Goal: Task Accomplishment & Management: Complete application form

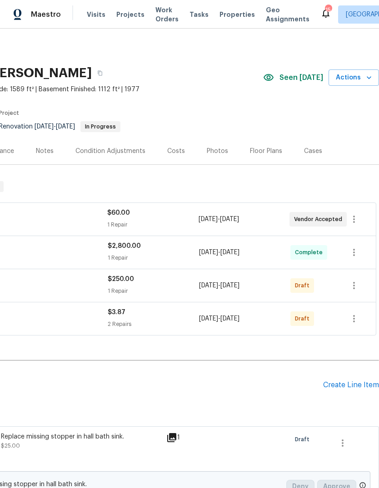
scroll to position [0, 134]
click at [347, 384] on div "Create Line Item" at bounding box center [351, 385] width 56 height 9
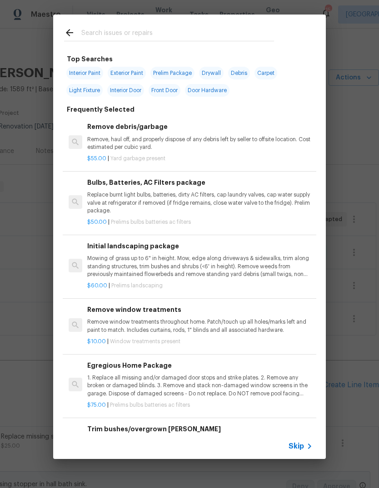
click at [300, 447] on span "Skip" at bounding box center [295, 446] width 15 height 9
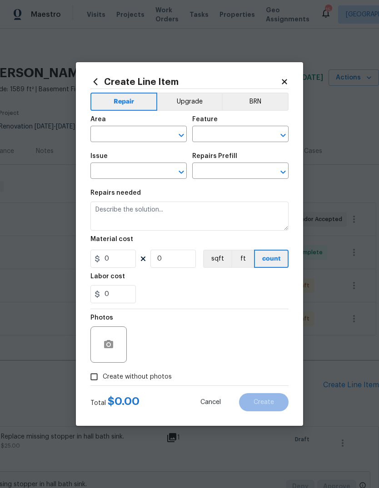
click at [144, 137] on input "text" at bounding box center [125, 135] width 71 height 14
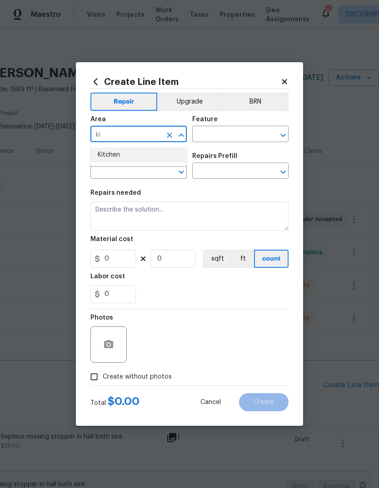
click at [154, 157] on li "Kitchen" at bounding box center [138, 155] width 96 height 15
type input "Kitchen"
click at [237, 135] on input "text" at bounding box center [227, 135] width 71 height 14
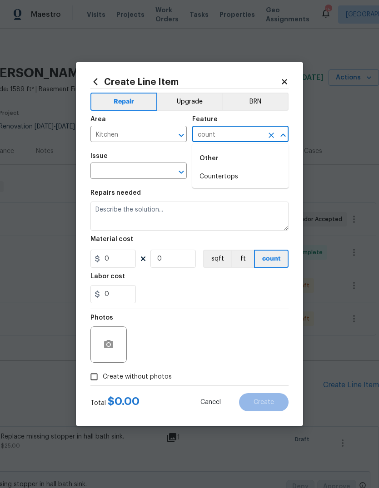
click at [238, 178] on li "Countertops" at bounding box center [240, 176] width 96 height 15
type input "Countertops"
click at [158, 167] on input "text" at bounding box center [125, 172] width 71 height 14
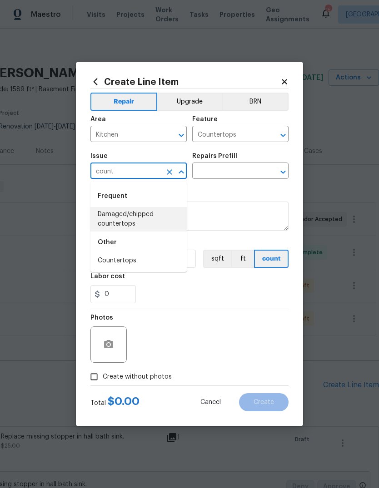
click at [157, 221] on li "Damaged/chipped countertops" at bounding box center [138, 219] width 96 height 25
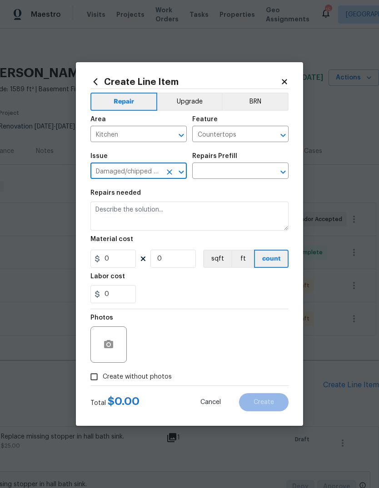
click at [248, 178] on input "text" at bounding box center [227, 172] width 71 height 14
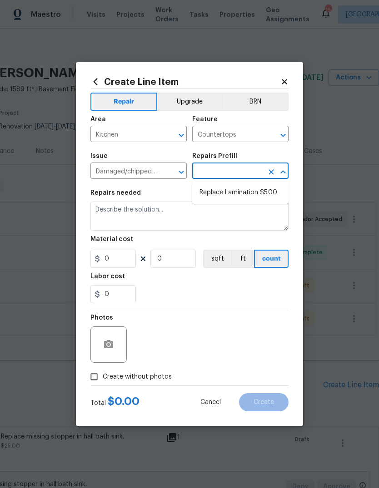
click at [175, 173] on button "Open" at bounding box center [181, 172] width 13 height 13
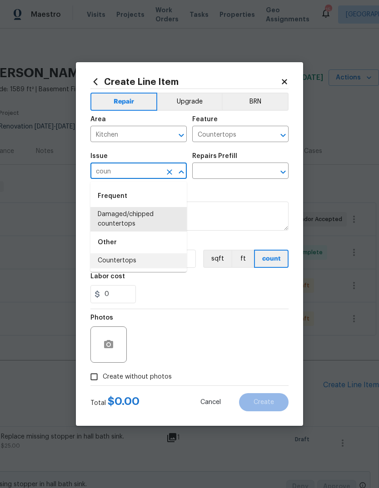
click at [162, 253] on li "Countertops" at bounding box center [138, 260] width 96 height 15
type input "Countertops"
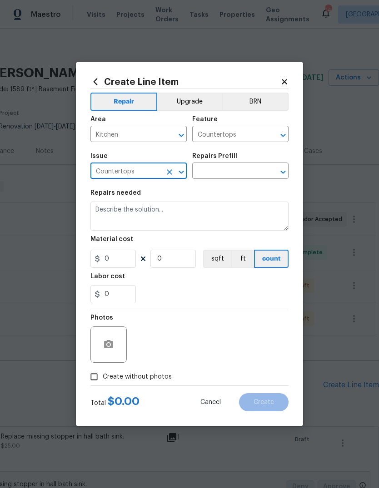
click at [243, 178] on input "text" at bounding box center [227, 172] width 71 height 14
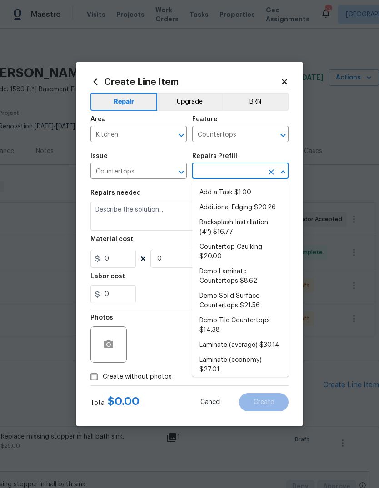
click at [260, 190] on li "Add a Task $1.00" at bounding box center [240, 192] width 96 height 15
type input "Add a Task $1.00"
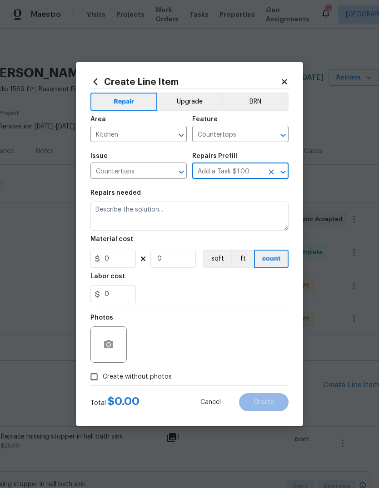
type textarea "HPM to detail"
type input "1"
type input "Add a Task $1.00"
type input "1"
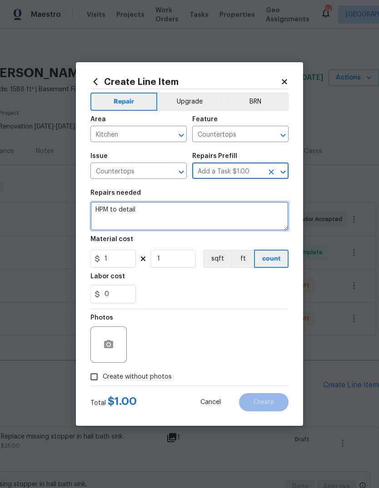
click at [207, 217] on textarea "HPM to detail" at bounding box center [189, 216] width 198 height 29
type textarea "H"
type textarea "K"
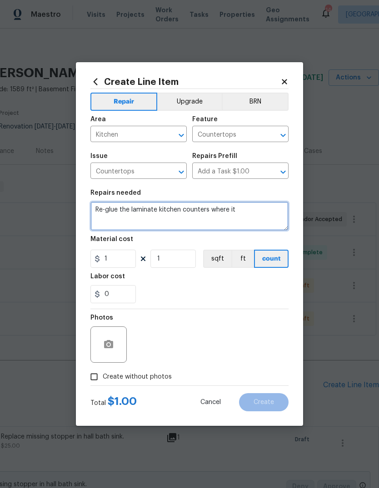
click at [158, 208] on textarea "Re-glue the laminate kitchen counters where it" at bounding box center [189, 216] width 198 height 29
click at [277, 217] on textarea "Re-glue the laminate on the kitchen counters where it" at bounding box center [189, 216] width 198 height 29
type textarea "Re-glue the laminate on the kitchen counters where it is loose. 2 areas marked …"
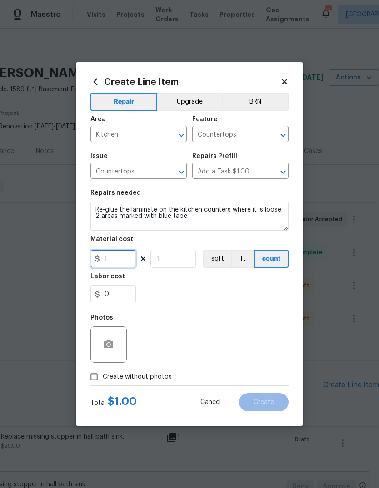
click at [118, 265] on input "1" at bounding box center [112, 259] width 45 height 18
type input "50"
click at [262, 292] on div "0" at bounding box center [189, 294] width 198 height 18
click at [114, 343] on icon "button" at bounding box center [108, 344] width 11 height 11
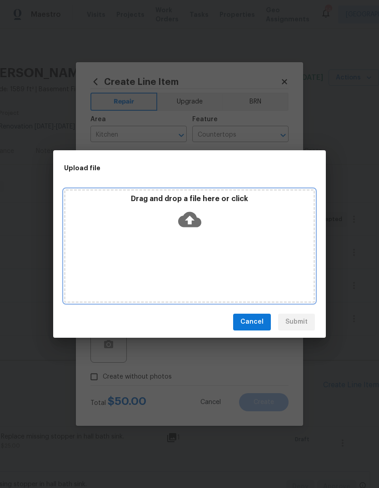
click at [193, 224] on icon at bounding box center [189, 219] width 23 height 15
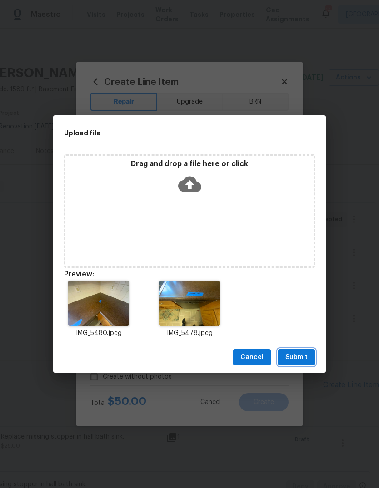
click at [307, 361] on button "Submit" at bounding box center [296, 357] width 37 height 17
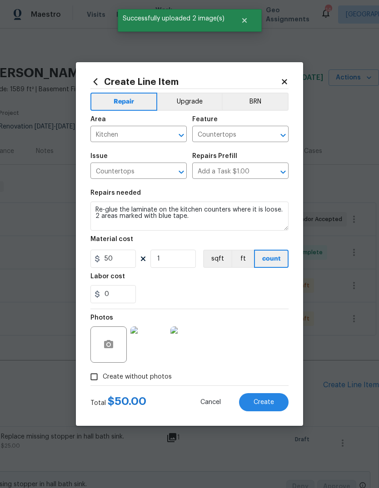
click at [156, 355] on img at bounding box center [148, 345] width 36 height 36
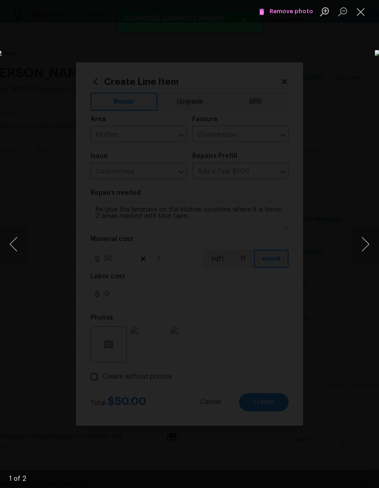
click at [361, 249] on button "Next image" at bounding box center [364, 244] width 27 height 36
click at [303, 10] on span "Remove photo" at bounding box center [285, 11] width 54 height 10
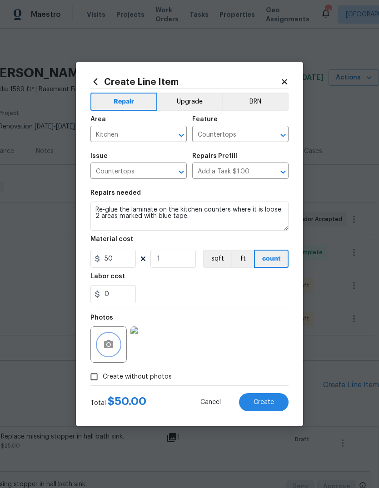
click at [110, 345] on icon "button" at bounding box center [108, 344] width 11 height 11
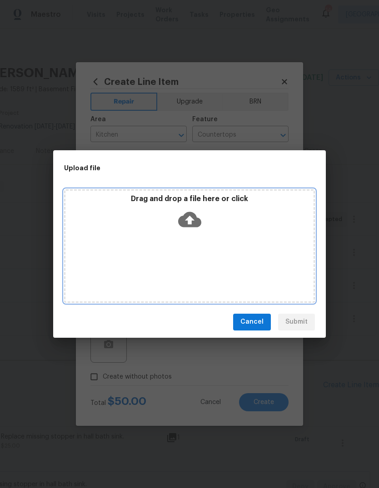
click at [189, 214] on icon at bounding box center [189, 219] width 23 height 15
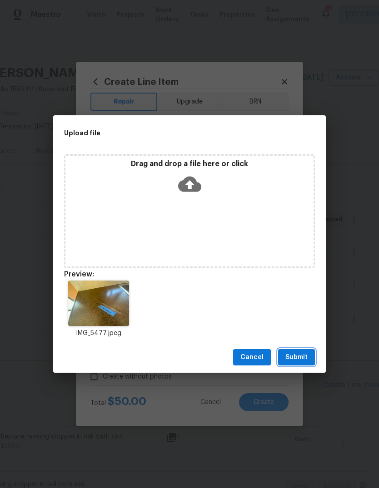
click at [302, 355] on span "Submit" at bounding box center [296, 357] width 22 height 11
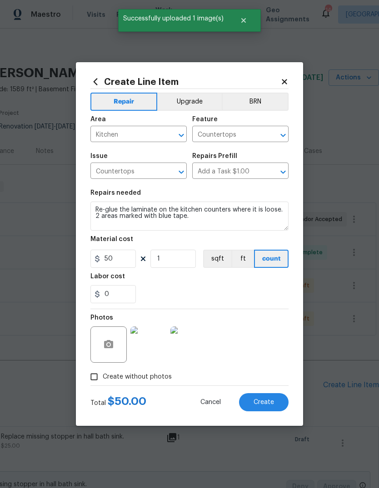
click at [190, 351] on img at bounding box center [188, 345] width 36 height 36
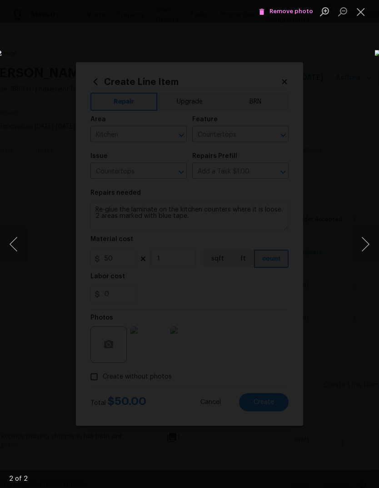
click at [361, 7] on button "Close lightbox" at bounding box center [360, 12] width 18 height 16
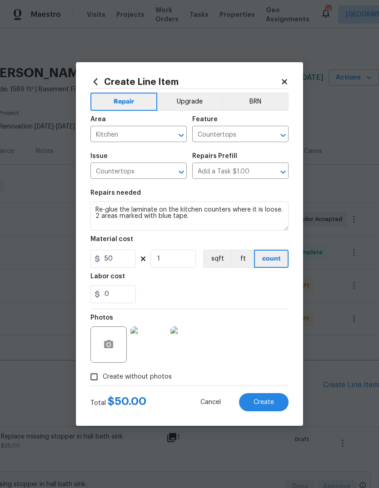
click at [274, 407] on button "Create" at bounding box center [263, 402] width 49 height 18
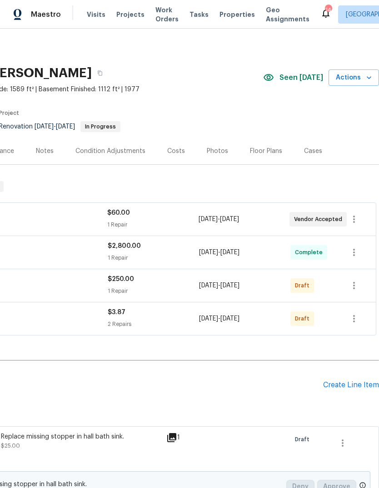
click at [361, 388] on div "Create Line Item" at bounding box center [351, 385] width 56 height 9
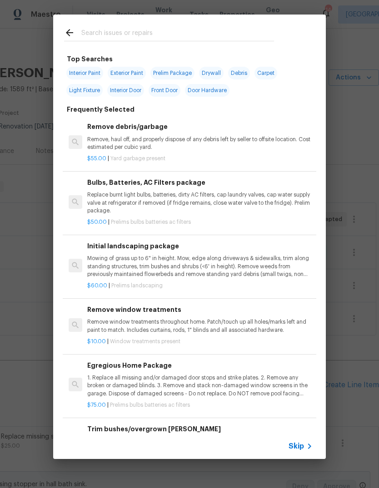
click at [307, 443] on icon at bounding box center [309, 446] width 11 height 11
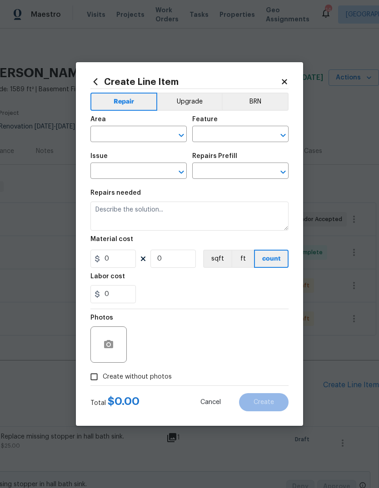
click at [161, 129] on input "text" at bounding box center [125, 135] width 71 height 14
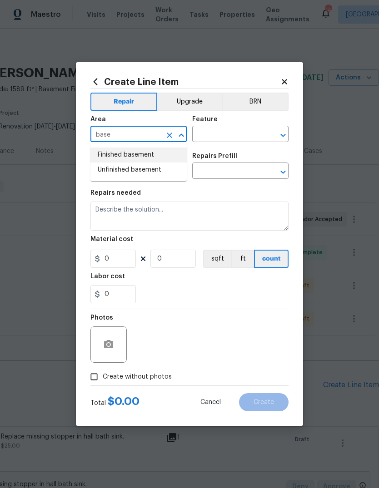
click at [175, 155] on li "Finished basement" at bounding box center [138, 155] width 96 height 15
type input "Finished basement"
click at [261, 134] on input "text" at bounding box center [227, 135] width 71 height 14
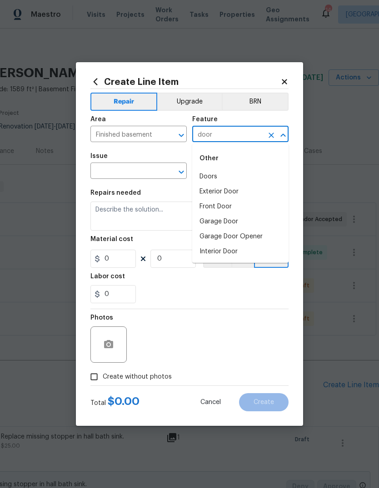
click at [257, 255] on li "Interior Door" at bounding box center [240, 251] width 96 height 15
type input "Interior Door"
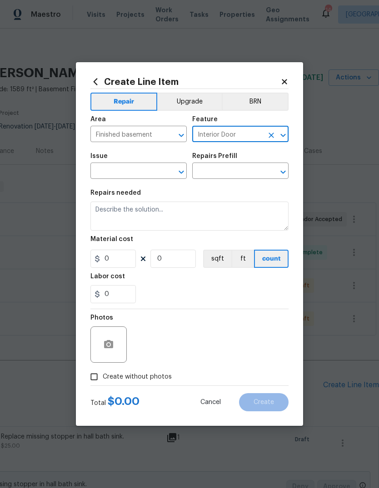
click at [158, 169] on input "text" at bounding box center [125, 172] width 71 height 14
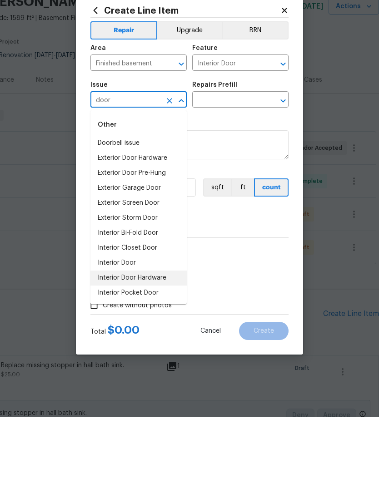
click at [173, 342] on li "Interior Door Hardware" at bounding box center [138, 349] width 96 height 15
type input "Interior Door Hardware"
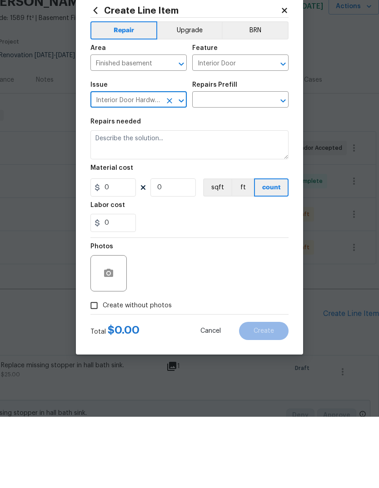
click at [253, 165] on input "text" at bounding box center [227, 172] width 71 height 14
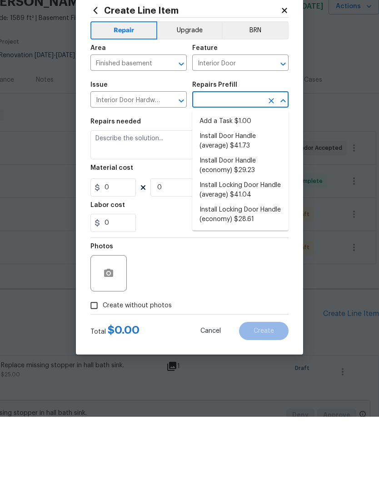
click at [258, 225] on li "Install Door Handle (economy) $29.23" at bounding box center [240, 237] width 96 height 25
type input "Install Door Handle (economy) $29.23"
type textarea "Remove the existing interior door handle (if present). Install a new (economy) …"
type input "1"
type input "Install Door Handle (economy) $29.23"
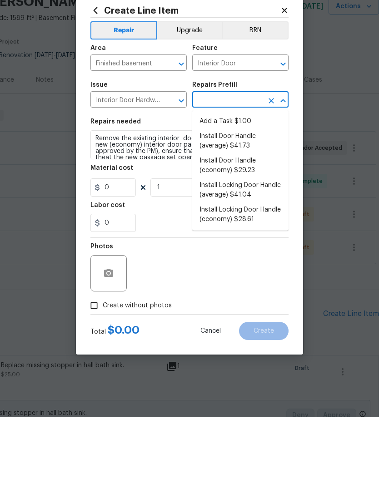
type input "29.23"
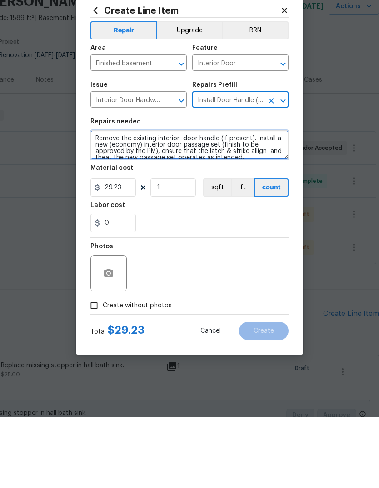
click at [253, 202] on textarea "Remove the existing interior door handle (if present). Install a new (economy) …" at bounding box center [189, 216] width 198 height 29
click at [254, 202] on textarea "Remove the existing interior door handle (if present). Install a new (economy) …" at bounding box center [189, 216] width 198 height 29
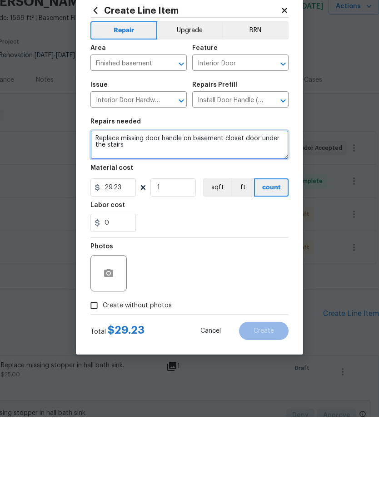
type textarea "Replace missing door handle on basement closet door under the stairs"
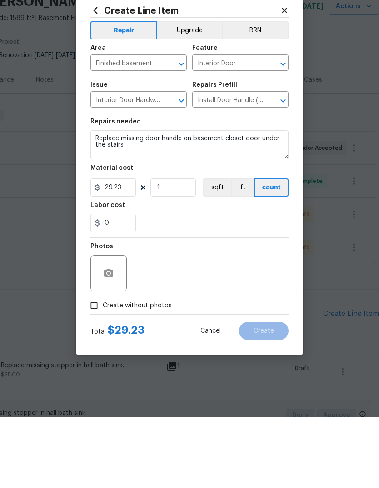
click at [258, 309] on div "Photos" at bounding box center [189, 338] width 198 height 59
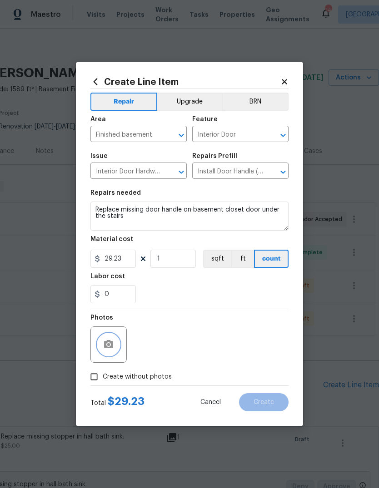
click at [110, 345] on circle "button" at bounding box center [108, 344] width 3 height 3
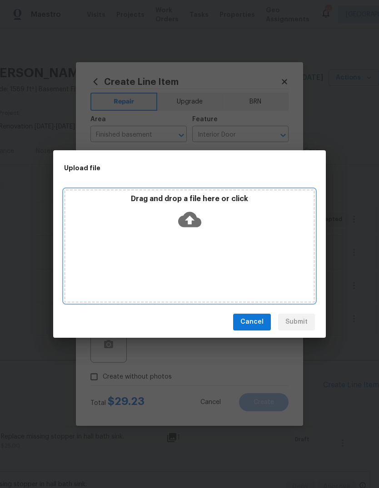
click at [193, 216] on icon at bounding box center [189, 219] width 23 height 15
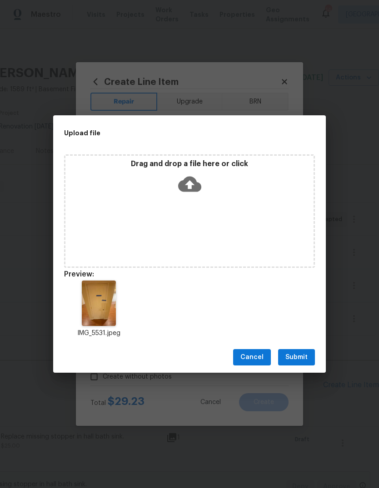
click at [305, 353] on span "Submit" at bounding box center [296, 357] width 22 height 11
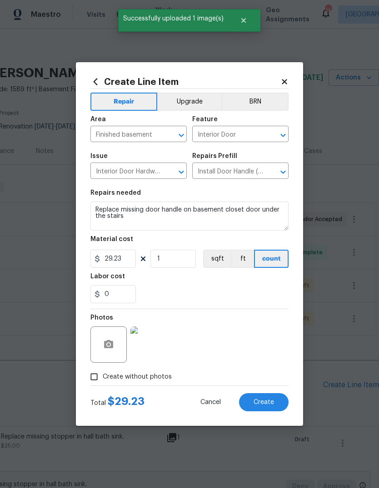
click at [273, 401] on span "Create" at bounding box center [263, 402] width 20 height 7
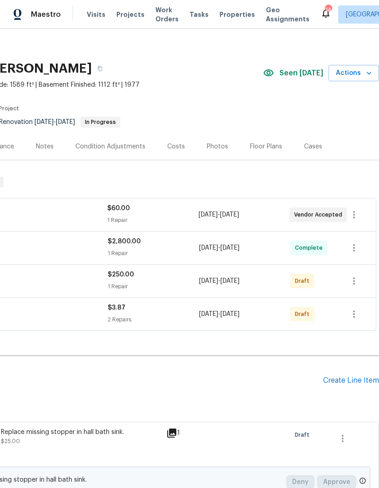
scroll to position [5, 134]
click at [351, 376] on div "Create Line Item" at bounding box center [351, 380] width 56 height 9
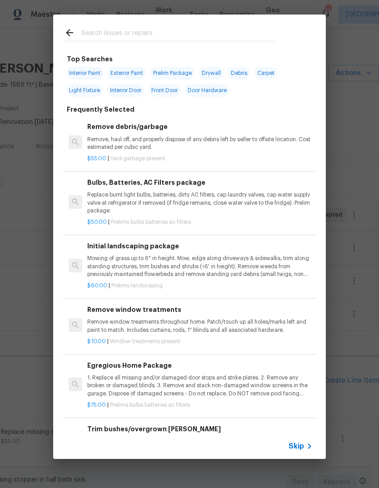
click at [308, 439] on div "Skip" at bounding box center [189, 446] width 272 height 25
click at [301, 449] on span "Skip" at bounding box center [295, 446] width 15 height 9
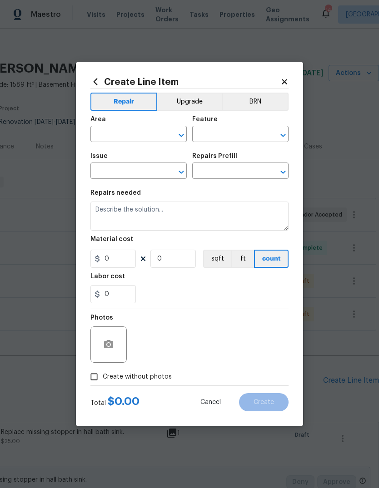
click at [154, 135] on input "text" at bounding box center [125, 135] width 71 height 14
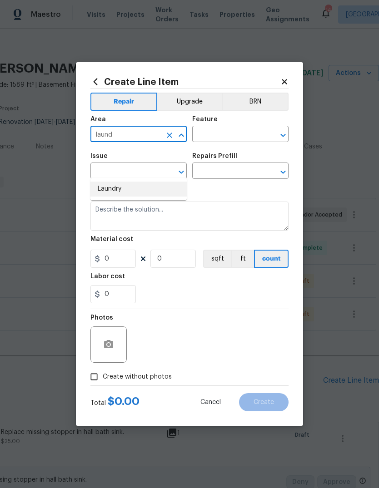
click at [170, 182] on li "Laundry" at bounding box center [138, 189] width 96 height 15
type input "Laundry"
click at [253, 136] on input "text" at bounding box center [227, 135] width 71 height 14
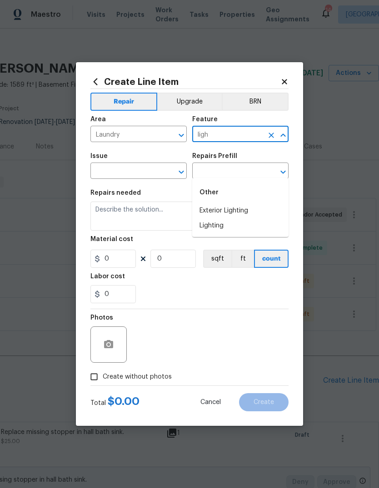
click at [256, 218] on li "Lighting" at bounding box center [240, 225] width 96 height 15
type input "Lighting"
click at [157, 171] on input "text" at bounding box center [125, 172] width 71 height 14
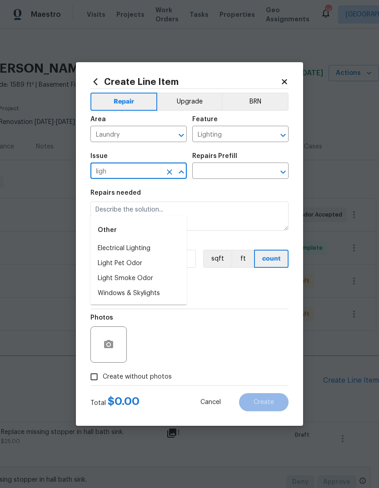
click at [182, 241] on li "Electrical Lighting" at bounding box center [138, 248] width 96 height 15
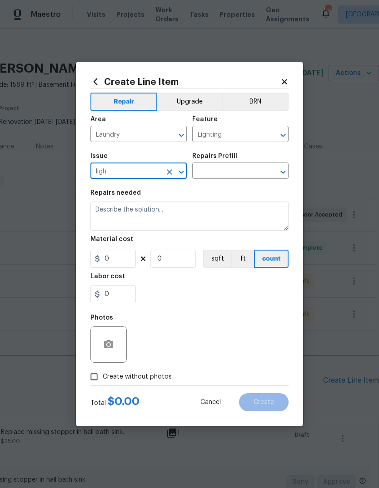
type input "Electrical Lighting"
click at [251, 173] on input "text" at bounding box center [227, 172] width 71 height 14
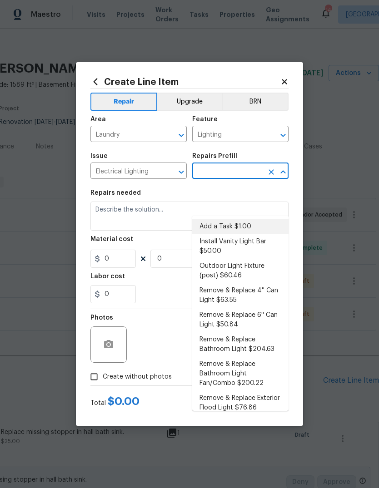
click at [272, 219] on li "Add a Task $1.00" at bounding box center [240, 226] width 96 height 15
type input "Add a Task $1.00"
type textarea "HPM to detail"
type input "1"
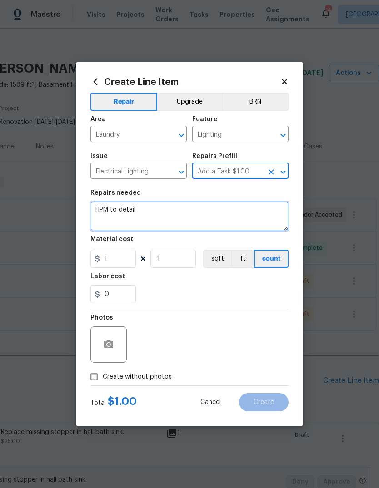
click at [225, 218] on textarea "HPM to detail" at bounding box center [189, 216] width 198 height 29
type textarea "H"
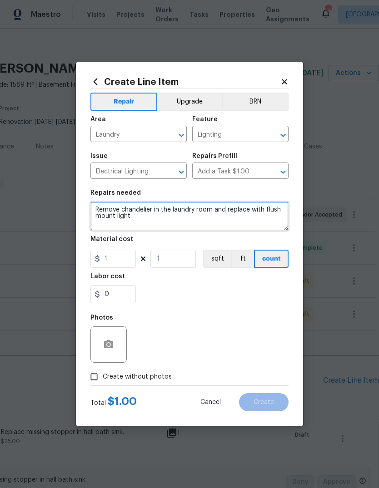
type textarea "Remove chandelier in the laundry room and replace with flush mount light."
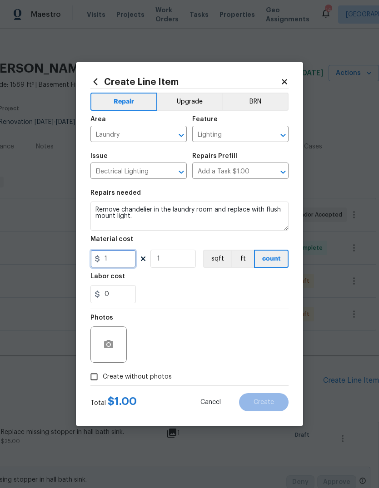
click at [117, 266] on input "1" at bounding box center [112, 259] width 45 height 18
type input "80"
click at [271, 284] on div "Labor cost" at bounding box center [189, 279] width 198 height 12
click at [114, 340] on button "button" at bounding box center [109, 345] width 22 height 22
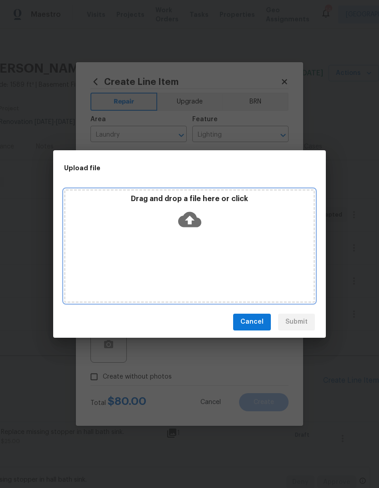
click at [196, 215] on icon at bounding box center [189, 219] width 23 height 15
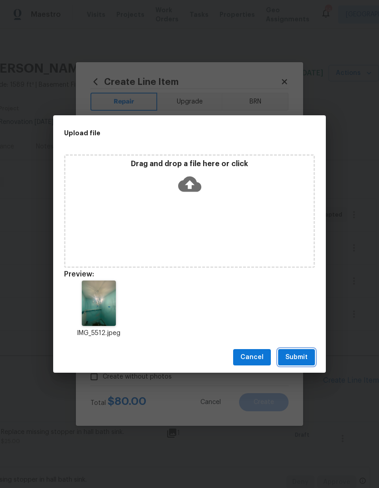
click at [303, 355] on span "Submit" at bounding box center [296, 357] width 22 height 11
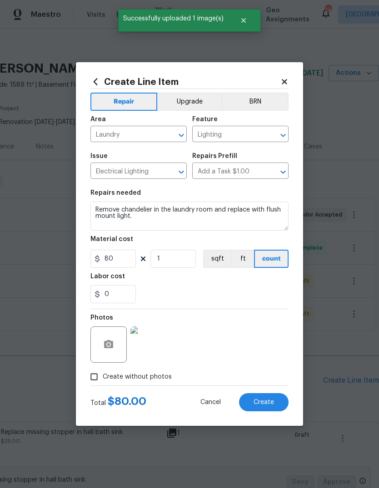
click at [150, 351] on img at bounding box center [148, 345] width 36 height 36
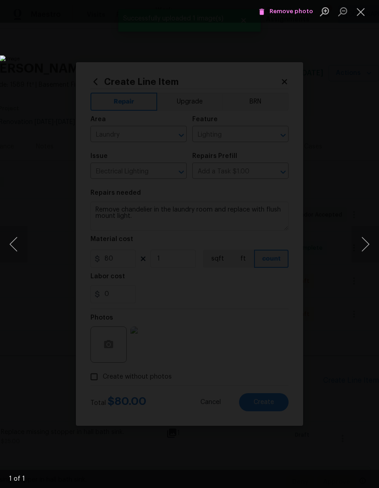
click at [364, 11] on button "Close lightbox" at bounding box center [360, 12] width 18 height 16
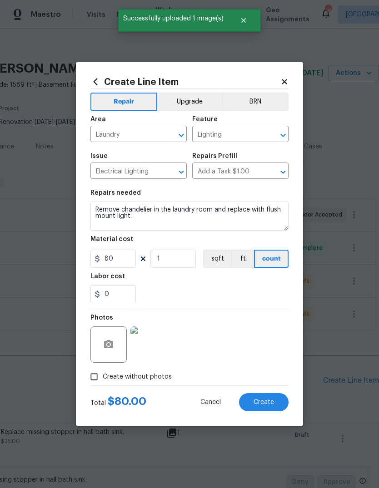
click at [272, 402] on span "Create" at bounding box center [263, 402] width 20 height 7
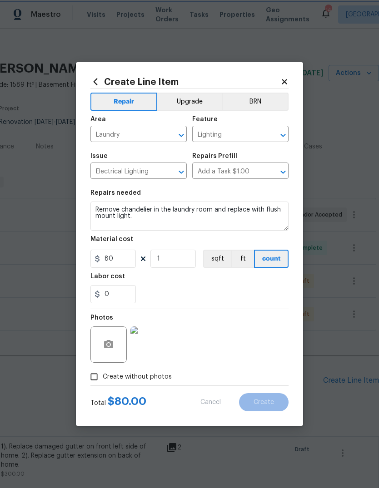
type input "0"
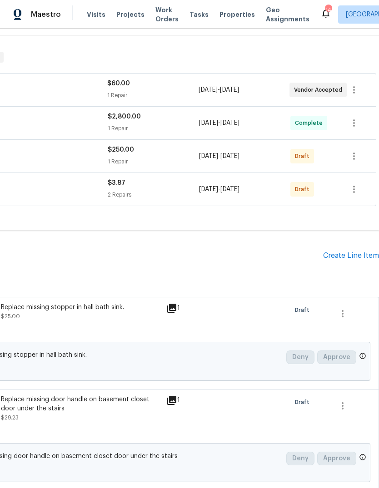
scroll to position [134, 134]
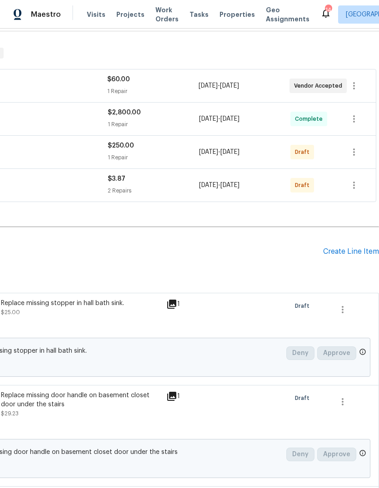
click at [360, 247] on div "Create Line Item" at bounding box center [351, 251] width 56 height 9
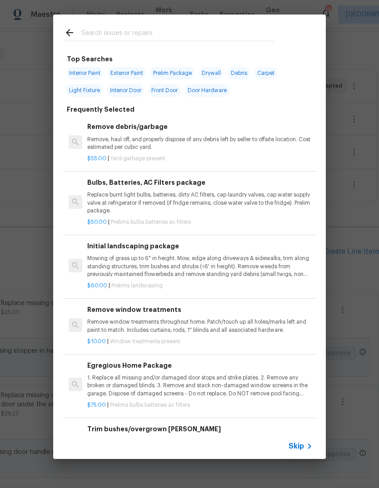
click at [303, 445] on span "Skip" at bounding box center [295, 446] width 15 height 9
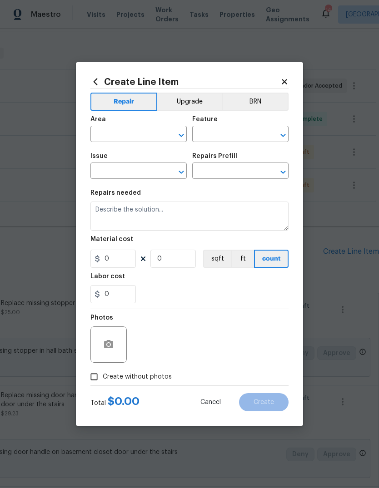
click at [151, 135] on input "text" at bounding box center [125, 135] width 71 height 14
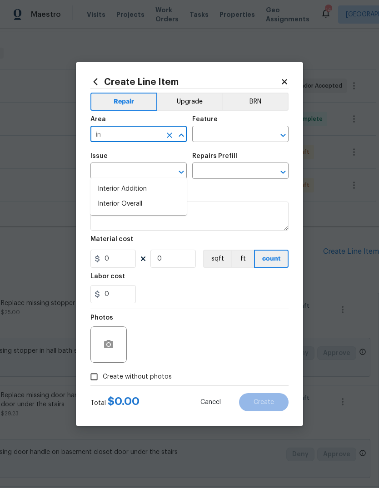
type input "i"
click at [179, 197] on li "Main Bathroom" at bounding box center [138, 204] width 96 height 15
type input "Main Bathroom"
click at [243, 134] on input "text" at bounding box center [227, 135] width 71 height 14
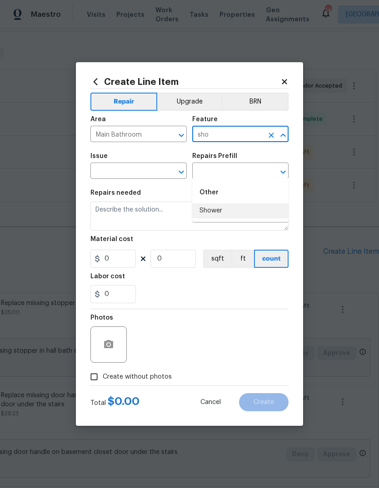
click at [253, 203] on li "Shower" at bounding box center [240, 210] width 96 height 15
type input "Shower"
click at [147, 168] on input "text" at bounding box center [125, 172] width 71 height 14
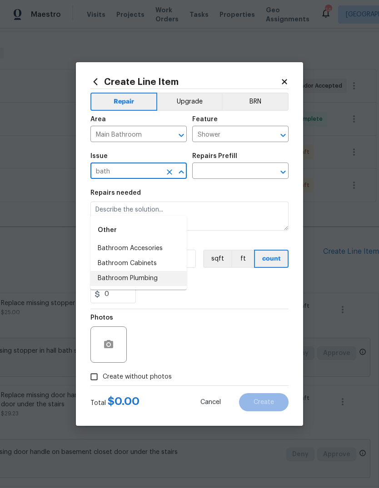
click at [181, 271] on li "Bathroom Plumbing" at bounding box center [138, 278] width 96 height 15
type input "Bathroom Plumbing"
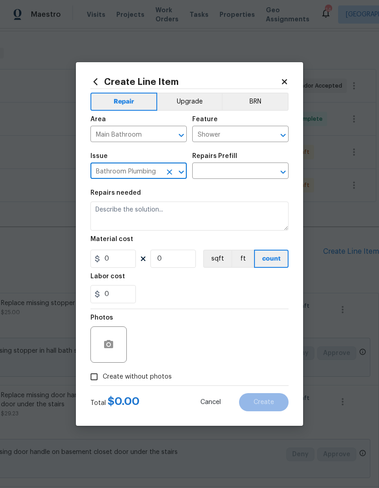
click at [254, 173] on input "text" at bounding box center [227, 172] width 71 height 14
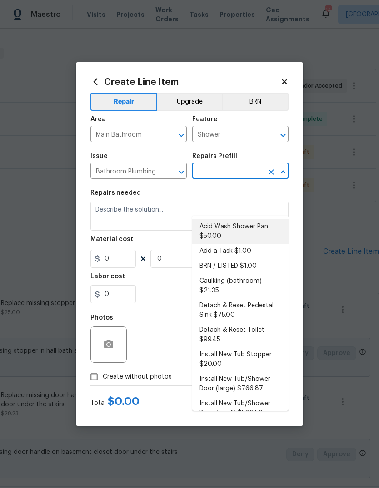
click at [270, 219] on li "Acid Wash Shower Pan $50.00" at bounding box center [240, 231] width 96 height 25
type input "Acid Wash Shower Pan $50.00"
type input "Plumbing"
type textarea "Prep and acid wash/deep clean the shower pan."
type input "1"
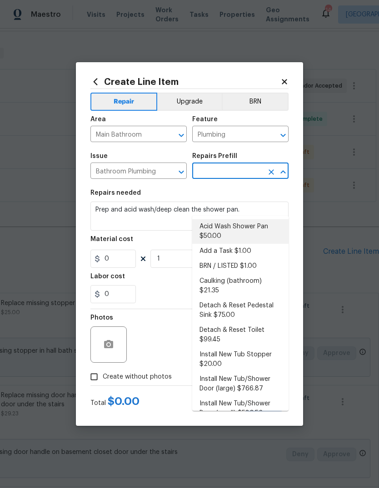
type input "Acid Wash Shower Pan $50.00"
type input "50"
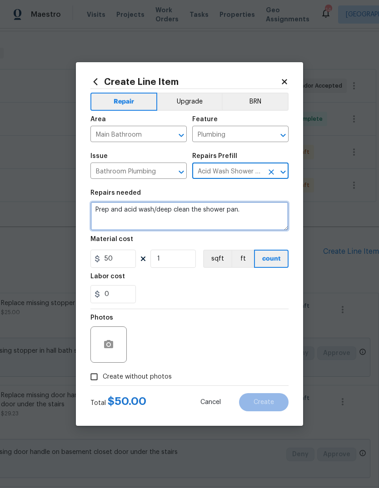
click at [269, 211] on textarea "Prep and acid wash/deep clean the shower pan." at bounding box center [189, 216] width 198 height 29
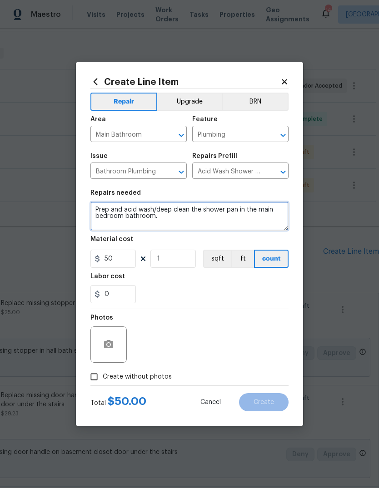
type textarea "Prep and acid wash/deep clean the shower pan in the main bedroom bathroom."
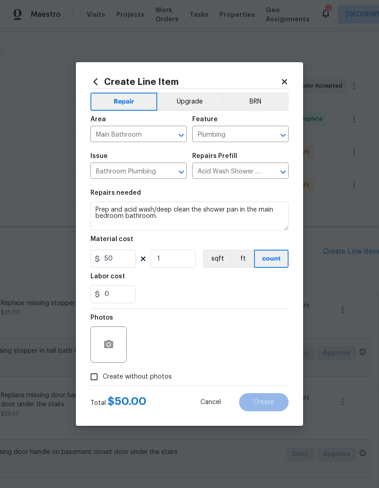
click at [199, 289] on div "0" at bounding box center [189, 294] width 198 height 18
click at [108, 345] on circle "button" at bounding box center [108, 344] width 3 height 3
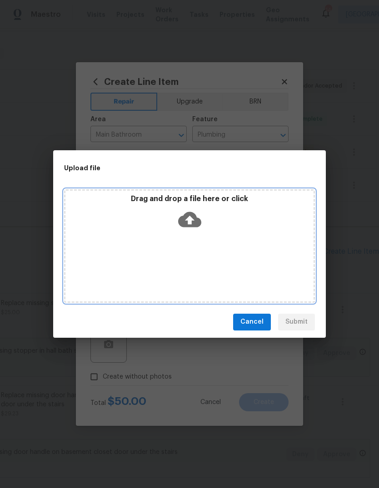
click at [196, 218] on icon at bounding box center [189, 219] width 23 height 15
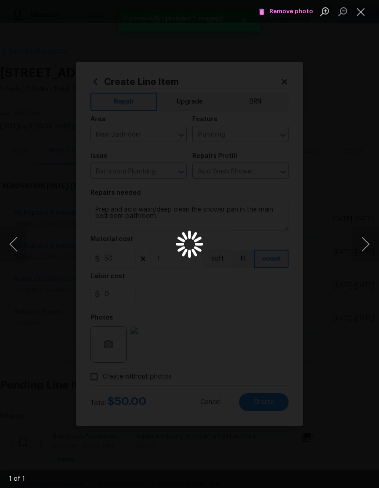
scroll to position [134, 134]
click at [359, 15] on button "Close lightbox" at bounding box center [360, 12] width 18 height 16
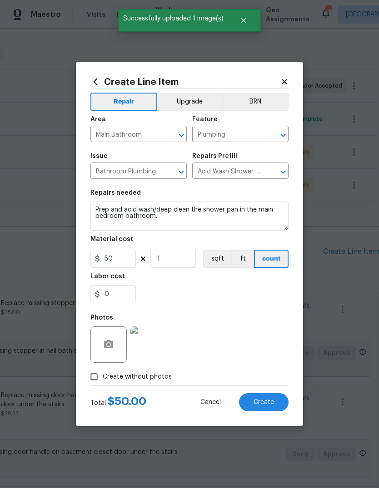
click at [277, 404] on button "Create" at bounding box center [263, 402] width 49 height 18
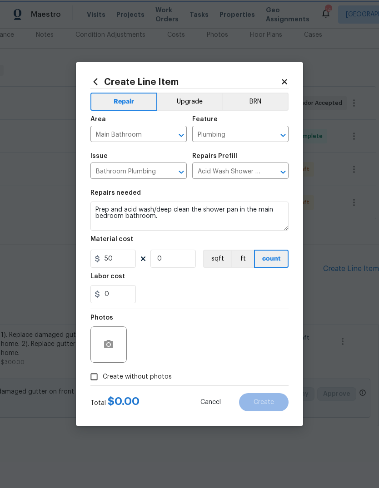
type input "0"
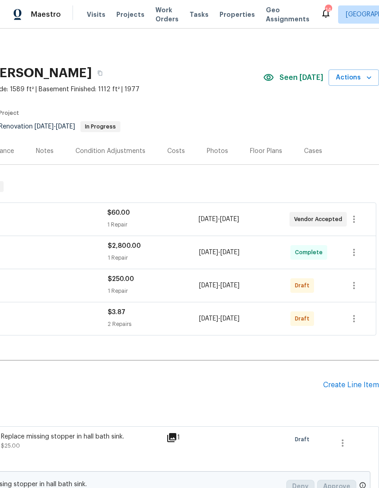
scroll to position [0, 134]
click at [361, 381] on div "Create Line Item" at bounding box center [351, 385] width 56 height 9
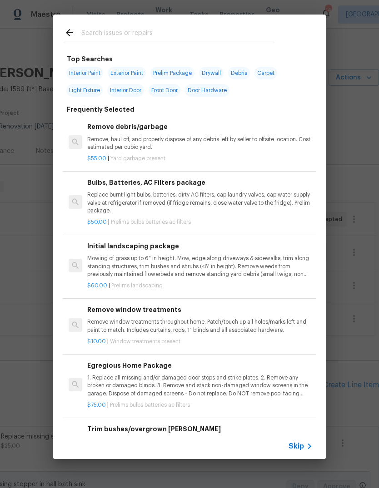
click at [302, 445] on span "Skip" at bounding box center [295, 446] width 15 height 9
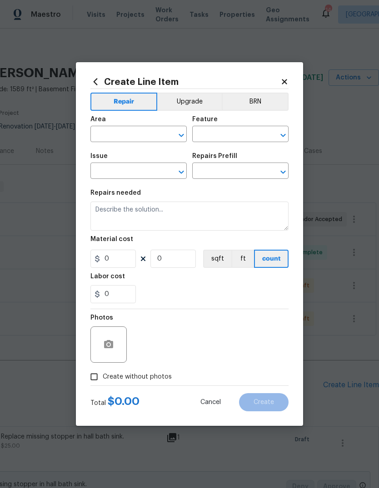
click at [149, 139] on input "text" at bounding box center [125, 135] width 71 height 14
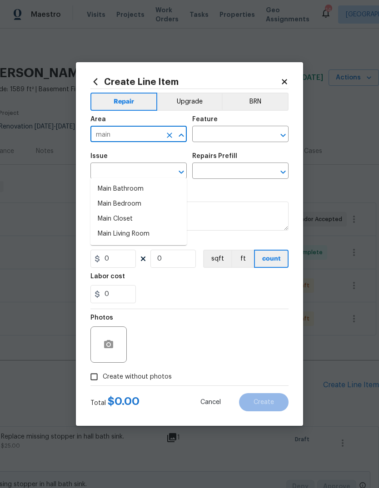
click at [168, 197] on li "Main Bedroom" at bounding box center [138, 204] width 96 height 15
type input "Main Bedroom"
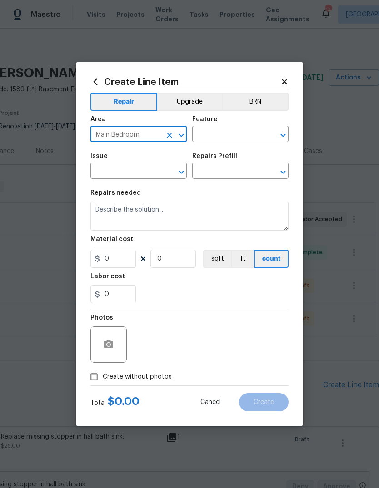
click at [247, 136] on input "text" at bounding box center [227, 135] width 71 height 14
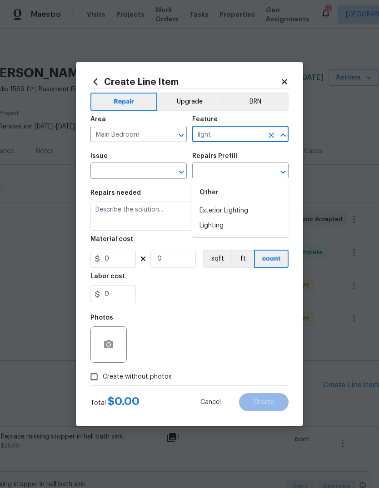
click at [258, 218] on li "Lighting" at bounding box center [240, 225] width 96 height 15
type input "Lighting"
click at [157, 172] on input "text" at bounding box center [125, 172] width 71 height 14
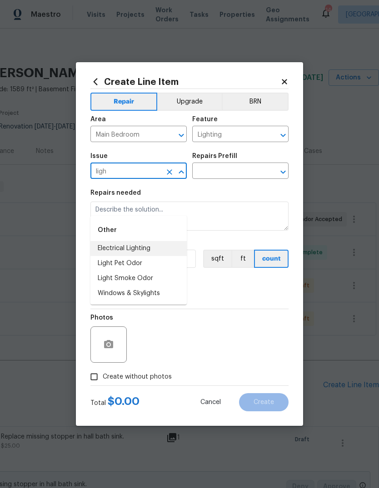
click at [174, 241] on li "Electrical Lighting" at bounding box center [138, 248] width 96 height 15
type input "Electrical Lighting"
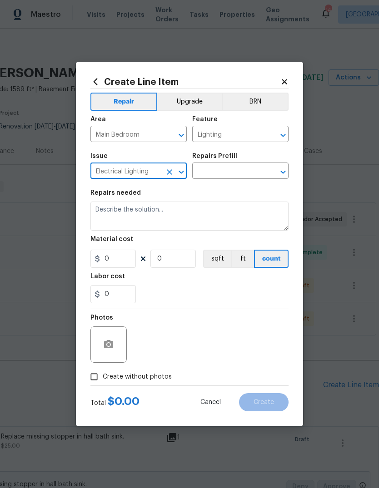
click at [257, 170] on input "text" at bounding box center [227, 172] width 71 height 14
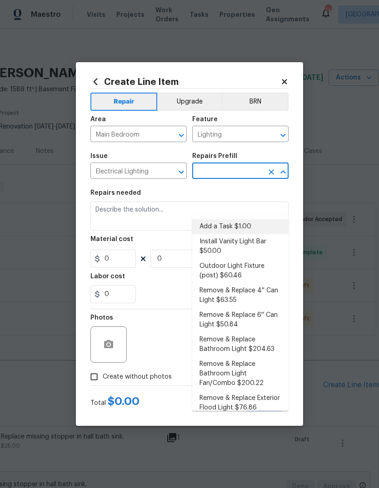
click at [257, 219] on li "Add a Task $1.00" at bounding box center [240, 226] width 96 height 15
type input "Add a Task $1.00"
type textarea "HPM to detail"
type input "1"
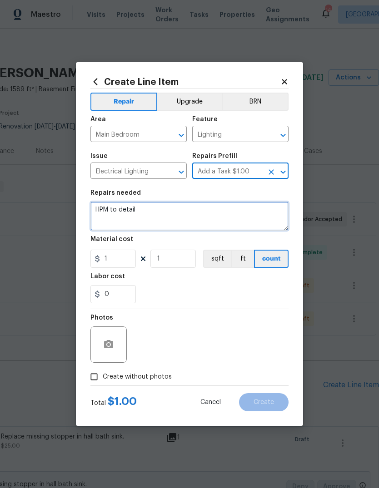
click at [245, 213] on textarea "HPM to detail" at bounding box center [189, 216] width 198 height 29
type textarea "H"
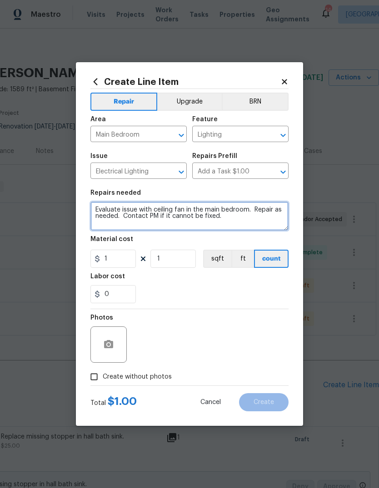
type textarea "Evaluate issue with ceiling fan in the main bedroom. Repair as needed. Contact …"
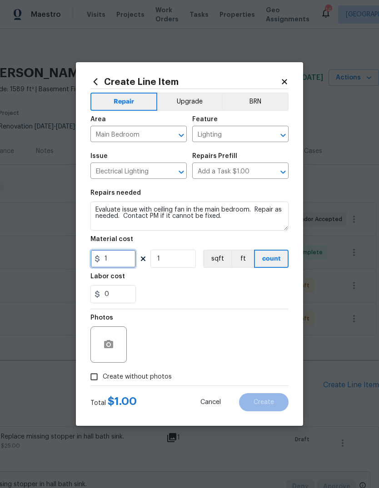
click at [123, 265] on input "1" at bounding box center [112, 259] width 45 height 18
type input "75"
click at [220, 288] on div "0" at bounding box center [189, 294] width 198 height 18
click at [108, 346] on circle "button" at bounding box center [108, 344] width 3 height 3
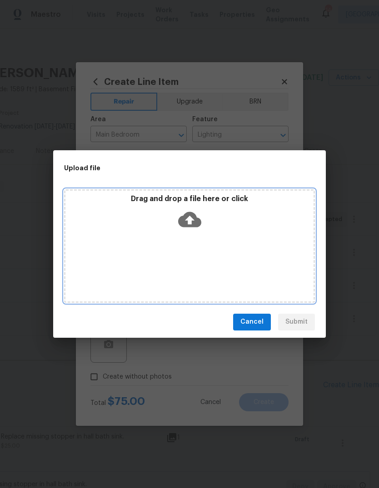
click at [187, 223] on icon at bounding box center [189, 219] width 23 height 15
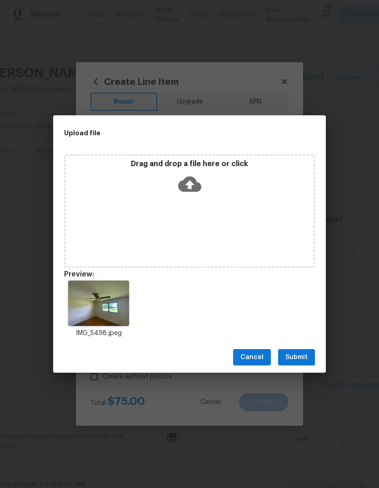
click at [303, 355] on span "Submit" at bounding box center [296, 357] width 22 height 11
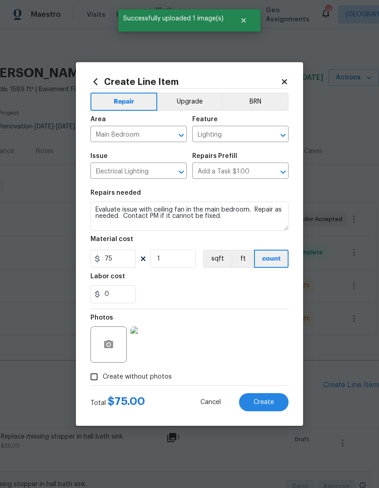
click at [155, 351] on img at bounding box center [148, 345] width 36 height 36
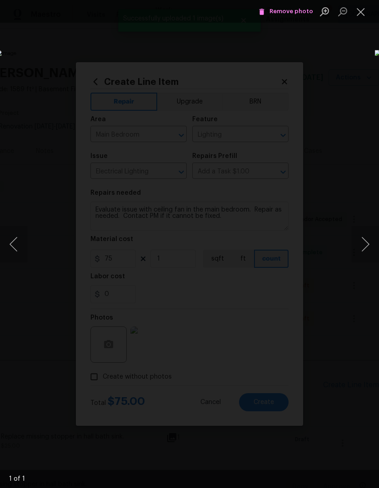
click at [363, 12] on button "Close lightbox" at bounding box center [360, 12] width 18 height 16
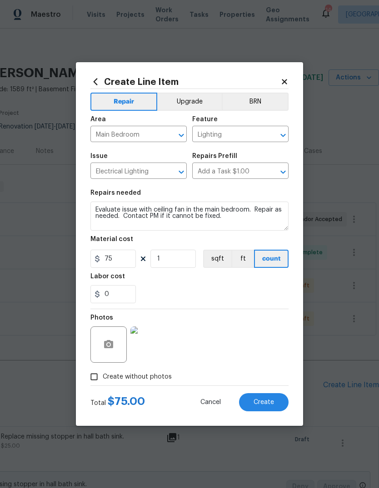
click at [273, 400] on span "Create" at bounding box center [263, 402] width 20 height 7
type input "0"
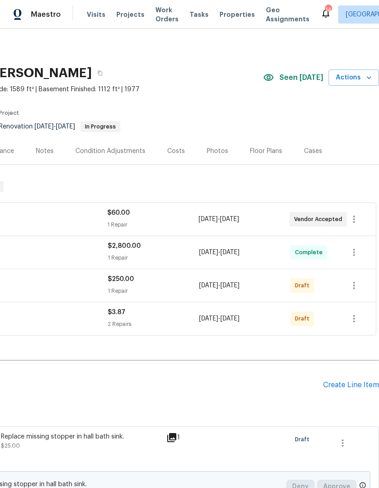
click at [361, 381] on div "Create Line Item" at bounding box center [351, 385] width 56 height 9
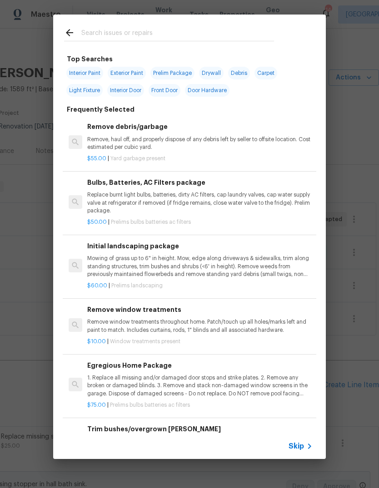
click at [301, 449] on span "Skip" at bounding box center [295, 446] width 15 height 9
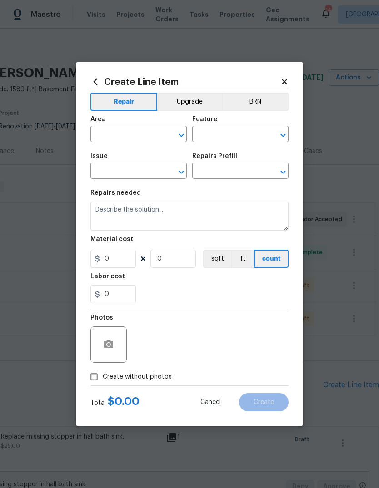
click at [163, 131] on div "​" at bounding box center [138, 135] width 96 height 14
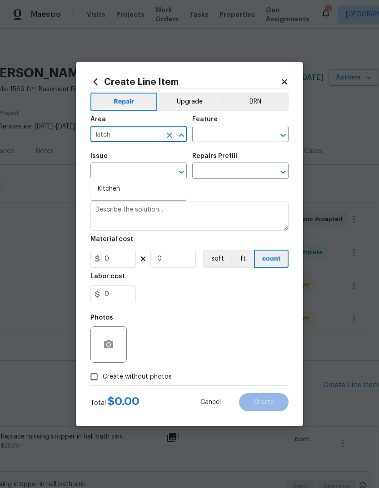
click at [183, 182] on li "Kitchen" at bounding box center [138, 189] width 96 height 15
type input "Kitchen"
click at [257, 132] on input "text" at bounding box center [227, 135] width 71 height 14
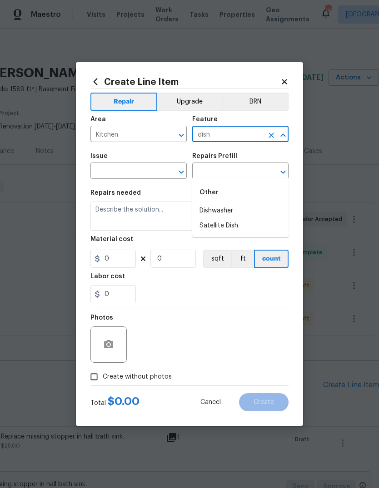
click at [268, 203] on li "Dishwasher" at bounding box center [240, 210] width 96 height 15
type input "Dishwasher"
click at [167, 169] on icon "Clear" at bounding box center [169, 172] width 9 height 9
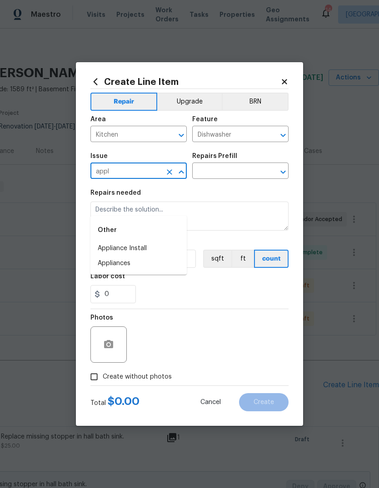
click at [175, 256] on li "Appliances" at bounding box center [138, 263] width 96 height 15
type input "Appliances"
click at [248, 174] on input "text" at bounding box center [227, 172] width 71 height 14
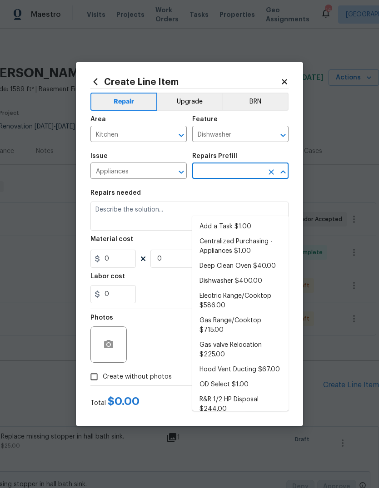
click at [264, 219] on li "Add a Task $1.00" at bounding box center [240, 226] width 96 height 15
type input "Add a Task $1.00"
type input "Appliances"
type textarea "HPM to detail"
type input "1"
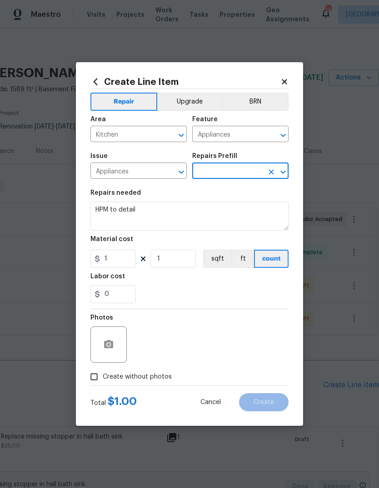
type input "Add a Task $1.00"
type input "1"
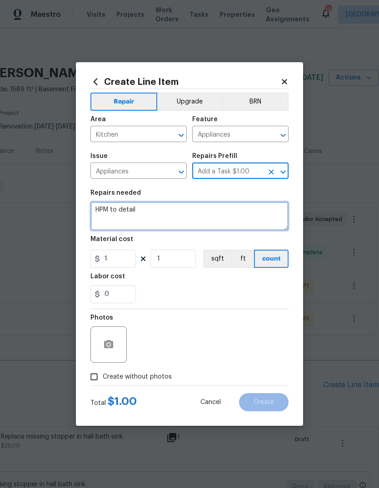
click at [244, 215] on textarea "HPM to detail" at bounding box center [189, 216] width 198 height 29
type textarea "H"
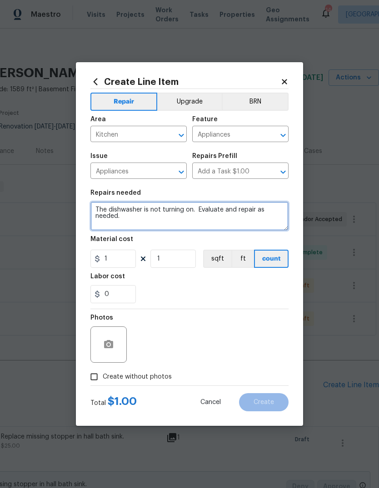
type textarea "The dishwasher is not turning on. Evaluate and repair as needed."
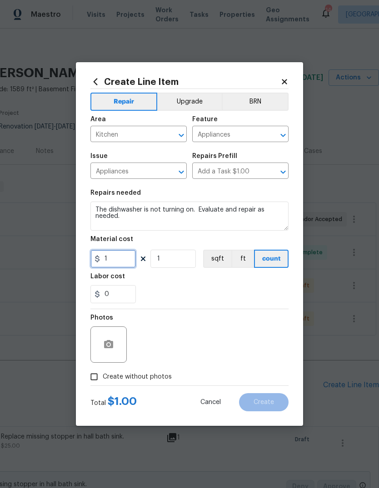
click at [124, 259] on input "1" at bounding box center [112, 259] width 45 height 18
type input "75"
click at [249, 290] on div "0" at bounding box center [189, 294] width 198 height 18
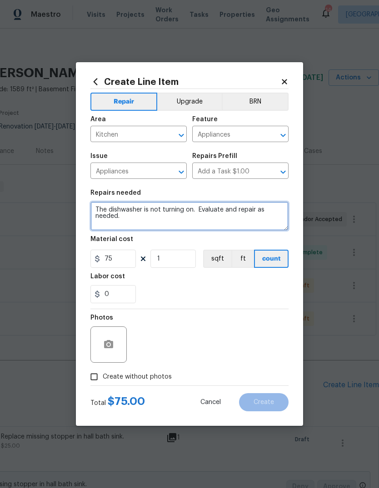
click at [255, 221] on textarea "The dishwasher is not turning on. Evaluate and repair as needed." at bounding box center [189, 216] width 198 height 29
type textarea "The dishwasher is not turning on. Evaluate and repair as needed. Contact PM if …"
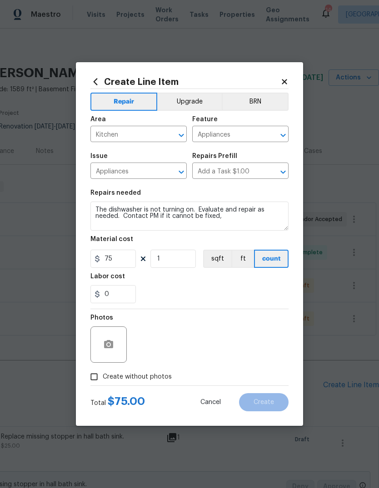
click at [252, 286] on div "0" at bounding box center [189, 294] width 198 height 18
click at [117, 351] on button "button" at bounding box center [109, 345] width 22 height 22
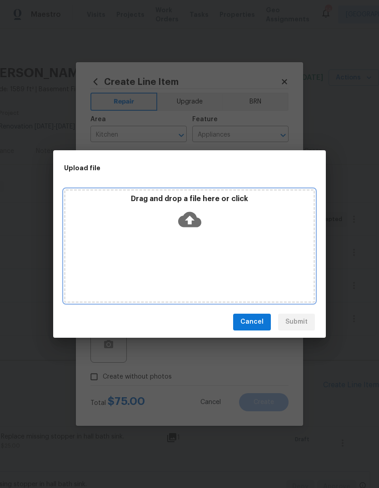
click at [193, 225] on icon at bounding box center [189, 219] width 23 height 15
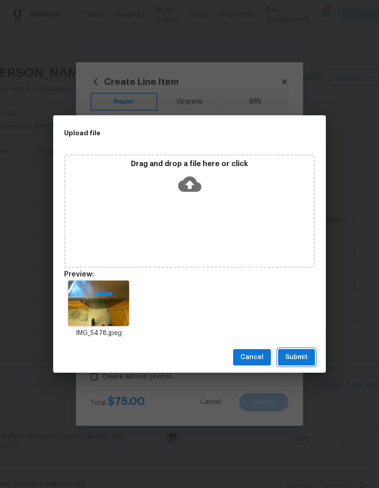
click at [303, 361] on span "Submit" at bounding box center [296, 357] width 22 height 11
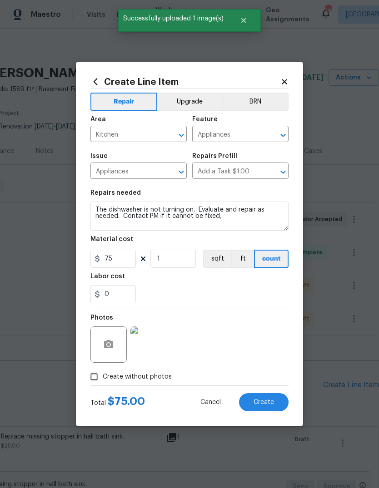
click at [153, 343] on img at bounding box center [148, 345] width 36 height 36
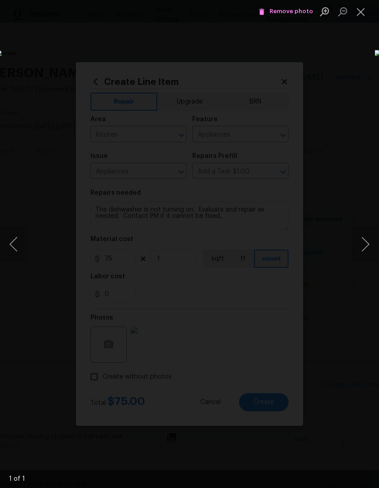
click at [359, 16] on button "Close lightbox" at bounding box center [360, 12] width 18 height 16
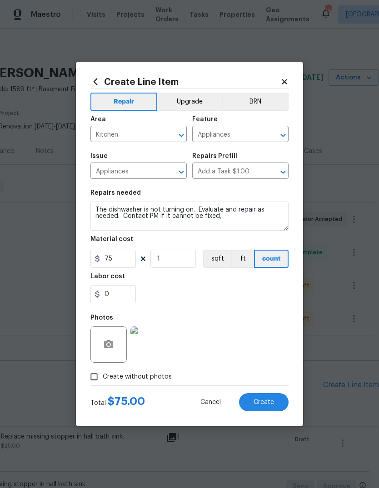
click at [273, 406] on span "Create" at bounding box center [263, 402] width 20 height 7
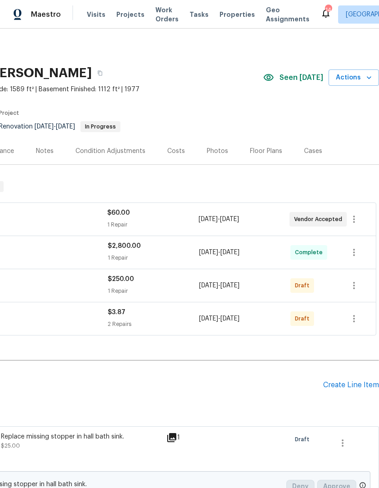
click at [362, 381] on div "Create Line Item" at bounding box center [351, 385] width 56 height 9
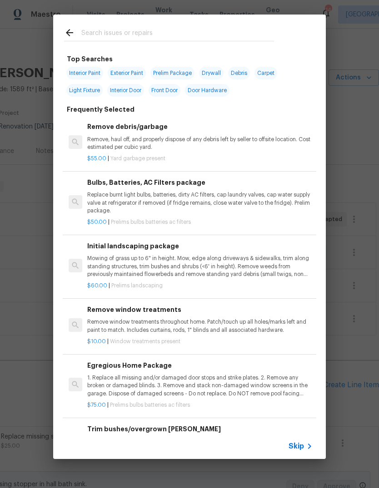
click at [304, 444] on icon at bounding box center [309, 446] width 11 height 11
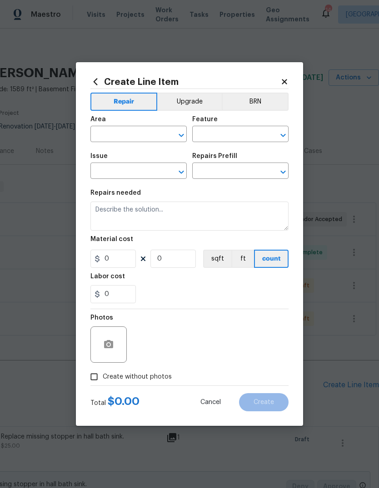
click at [143, 130] on input "text" at bounding box center [125, 135] width 71 height 14
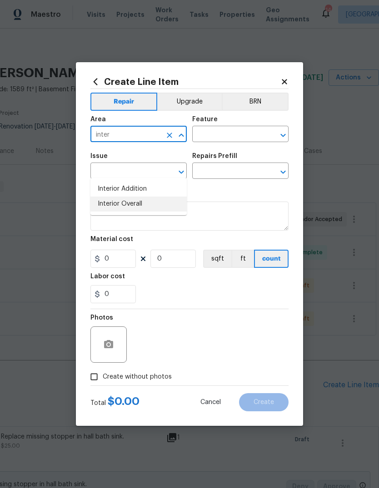
click at [173, 197] on li "Interior Overall" at bounding box center [138, 204] width 96 height 15
type input "Interior Overall"
click at [252, 132] on input "text" at bounding box center [227, 135] width 71 height 14
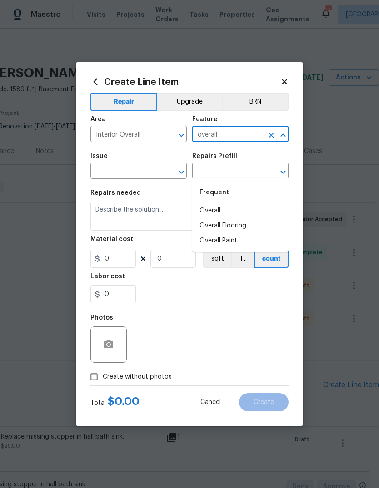
click at [241, 203] on li "Overall" at bounding box center [240, 210] width 96 height 15
type input "Overall"
click at [153, 171] on input "text" at bounding box center [125, 172] width 71 height 14
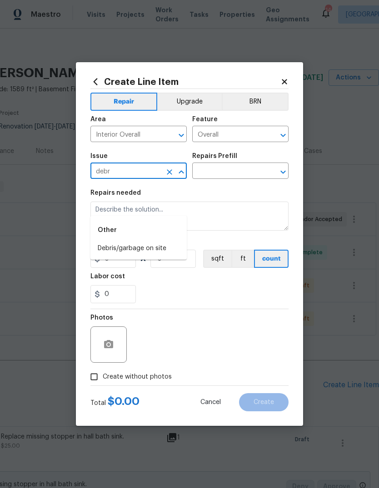
click at [183, 241] on li "Debris/garbage on site" at bounding box center [138, 248] width 96 height 15
type input "Debris/garbage on site"
click at [251, 170] on input "text" at bounding box center [227, 172] width 71 height 14
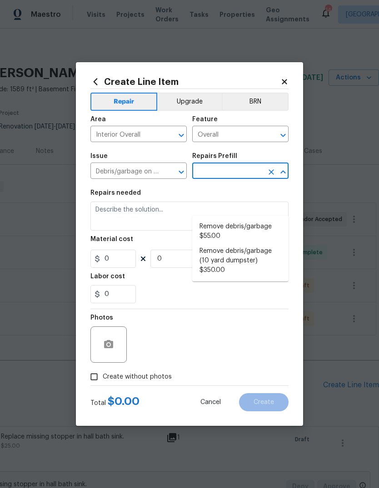
click at [272, 219] on li "Remove debris/garbage $55.00" at bounding box center [240, 231] width 96 height 25
type input "Remove debris/garbage $55.00"
type textarea "Remove, haul off, and properly dispose of any debris left by seller to offsite …"
type input "1"
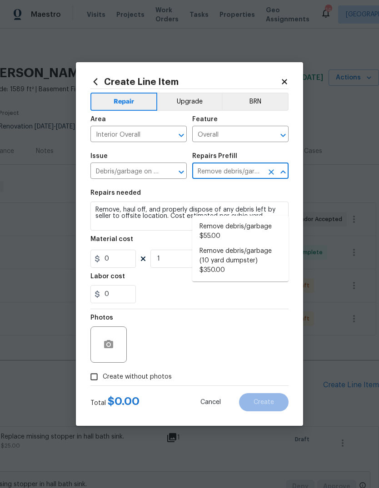
type input "55"
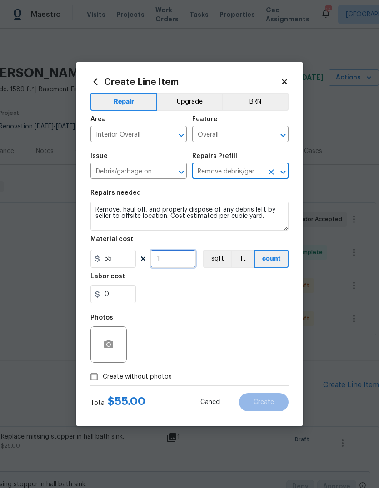
click at [193, 261] on input "1" at bounding box center [172, 259] width 45 height 18
type input "4"
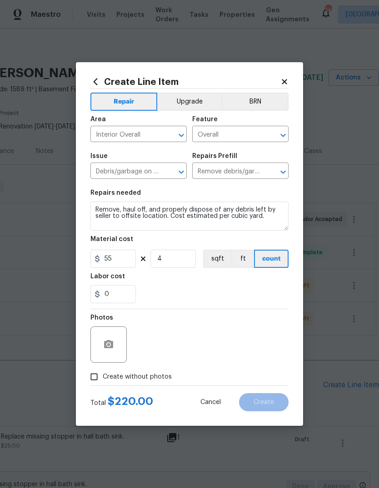
click at [238, 283] on div "Labor cost" at bounding box center [189, 279] width 198 height 12
click at [114, 346] on icon "button" at bounding box center [108, 344] width 11 height 11
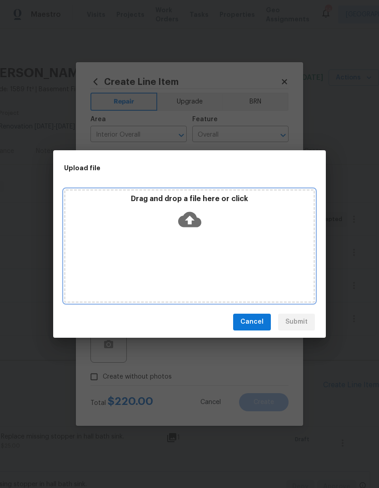
click at [196, 221] on icon at bounding box center [189, 219] width 23 height 15
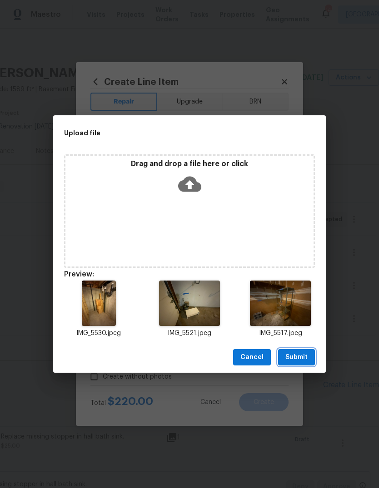
click at [306, 359] on span "Submit" at bounding box center [296, 357] width 22 height 11
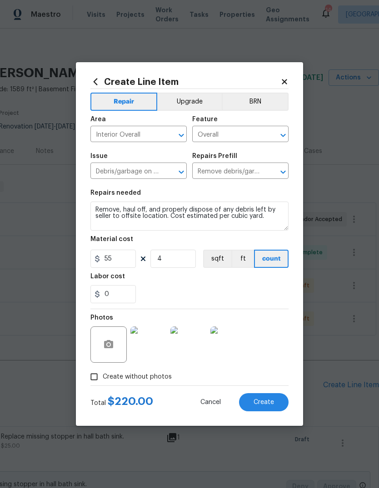
click at [275, 402] on button "Create" at bounding box center [263, 402] width 49 height 18
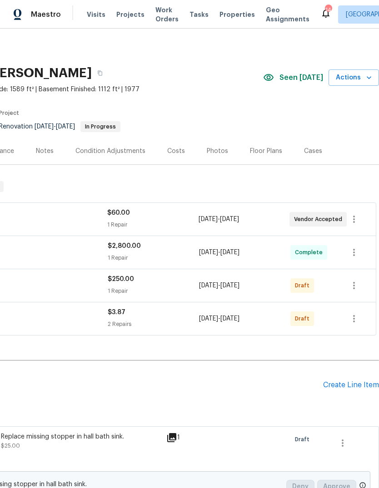
click at [361, 381] on div "Create Line Item" at bounding box center [351, 385] width 56 height 9
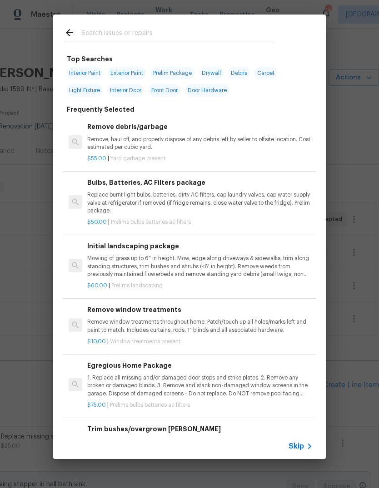
click at [304, 443] on icon at bounding box center [309, 446] width 11 height 11
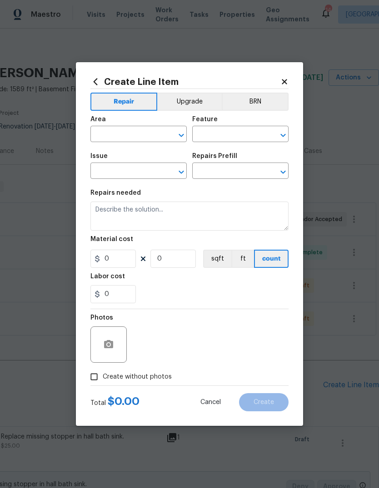
click at [149, 127] on div "Area" at bounding box center [138, 122] width 96 height 12
click at [150, 129] on input "text" at bounding box center [125, 135] width 71 height 14
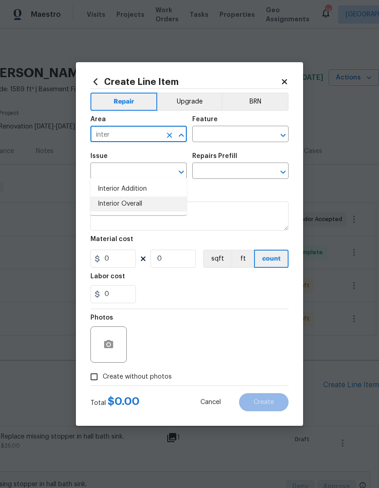
click at [177, 197] on li "Interior Overall" at bounding box center [138, 204] width 96 height 15
type input "Interior Overall"
click at [237, 130] on input "text" at bounding box center [227, 135] width 71 height 14
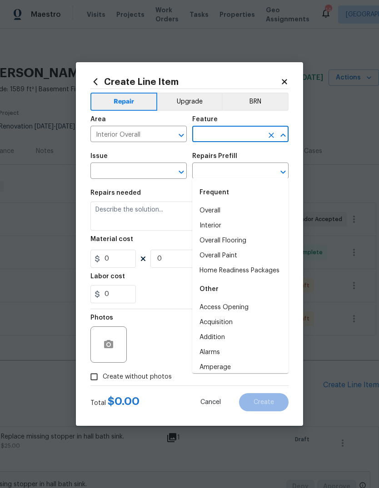
type input "f"
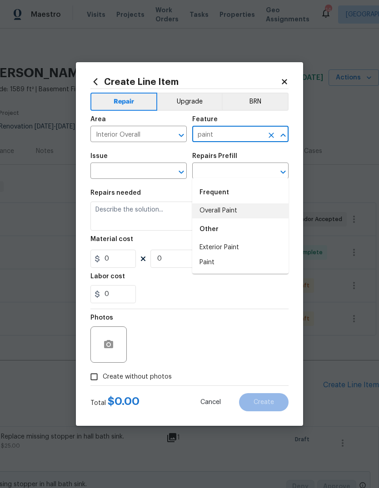
click at [260, 203] on li "Overall Paint" at bounding box center [240, 210] width 96 height 15
type input "Overall Paint"
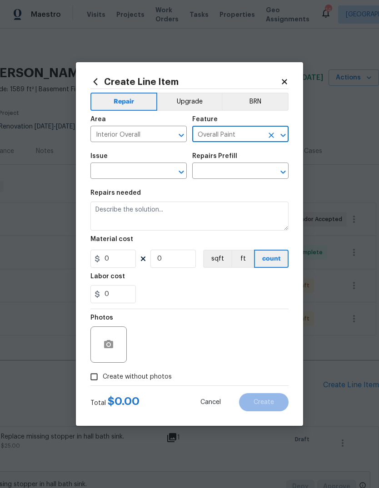
click at [160, 169] on input "text" at bounding box center [125, 172] width 71 height 14
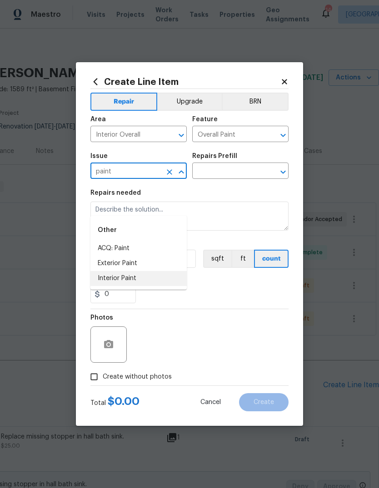
click at [174, 271] on li "Interior Paint" at bounding box center [138, 278] width 96 height 15
type input "Interior Paint"
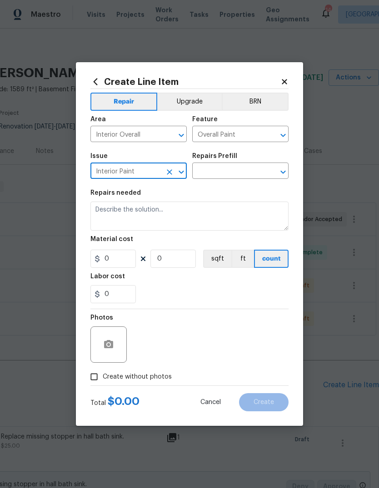
click at [240, 177] on input "text" at bounding box center [227, 172] width 71 height 14
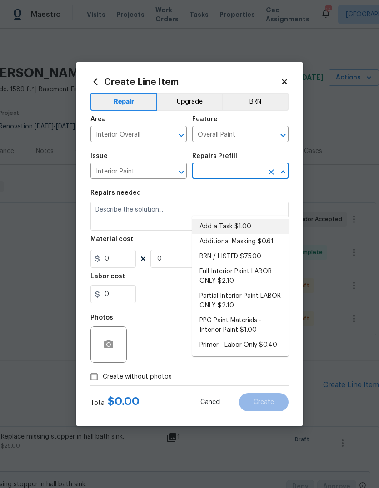
click at [255, 219] on li "Add a Task $1.00" at bounding box center [240, 226] width 96 height 15
type input "Add a Task $1.00"
type textarea "HPM to detail"
type input "1"
type input "Add a Task $1.00"
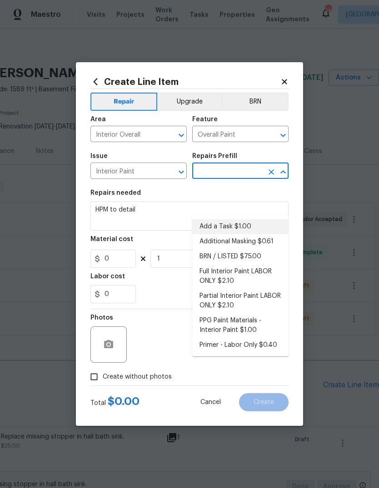
type input "1"
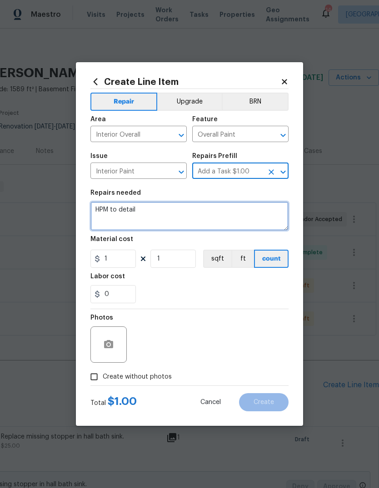
click at [226, 213] on textarea "HPM to detail" at bounding box center [189, 216] width 198 height 29
type textarea "H"
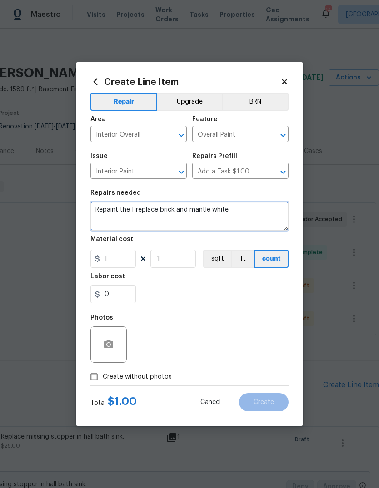
type textarea "Repaint the fireplace brick and mantle white."
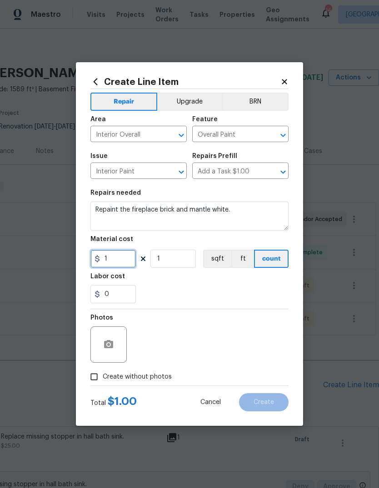
click at [133, 263] on input "1" at bounding box center [112, 259] width 45 height 18
click at [259, 290] on div "0" at bounding box center [189, 294] width 198 height 18
type input "150"
click at [113, 348] on icon "button" at bounding box center [108, 344] width 9 height 8
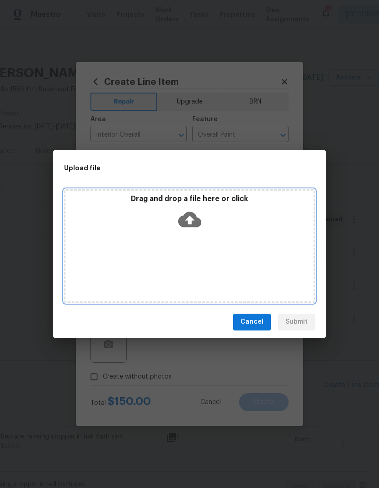
click at [194, 220] on icon at bounding box center [189, 219] width 23 height 23
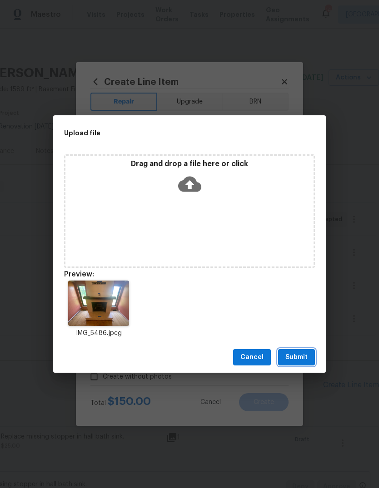
click at [307, 353] on button "Submit" at bounding box center [296, 357] width 37 height 17
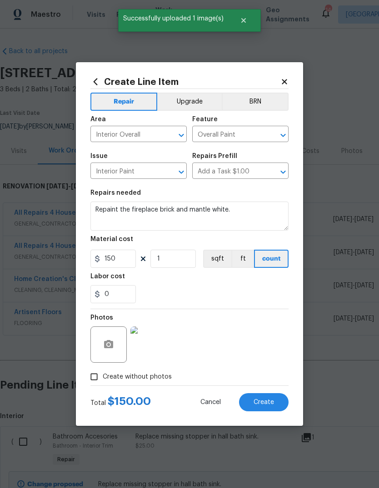
scroll to position [0, 134]
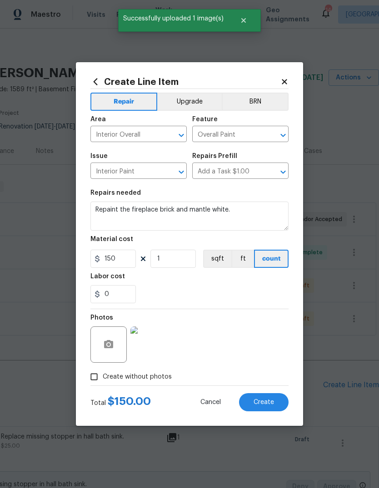
click at [281, 403] on button "Create" at bounding box center [263, 402] width 49 height 18
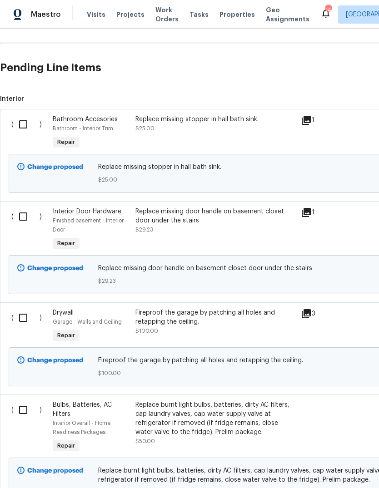
scroll to position [318, 0]
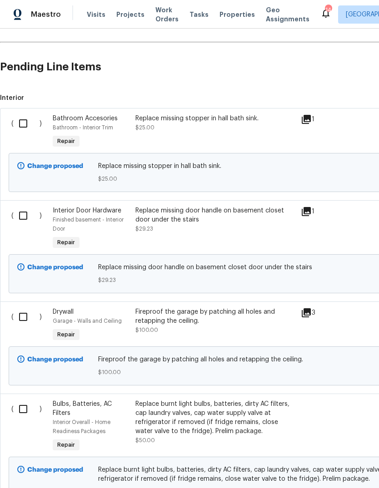
click at [18, 114] on input "checkbox" at bounding box center [27, 123] width 26 height 19
checkbox input "true"
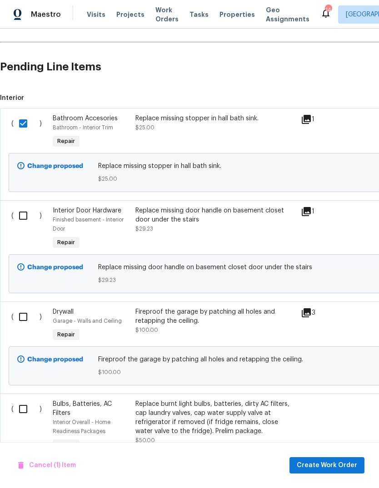
click at [22, 206] on input "checkbox" at bounding box center [27, 215] width 26 height 19
checkbox input "true"
click at [25, 307] on input "checkbox" at bounding box center [27, 316] width 26 height 19
checkbox input "true"
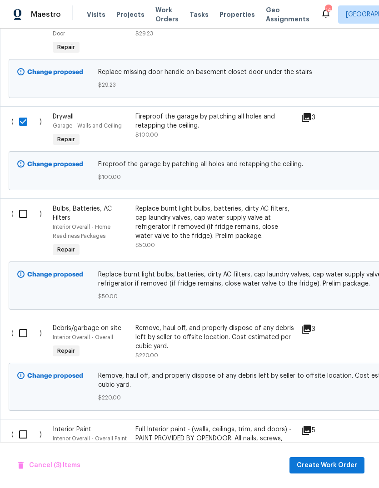
scroll to position [514, 0]
click at [27, 204] on input "checkbox" at bounding box center [27, 213] width 26 height 19
checkbox input "true"
click at [24, 323] on input "checkbox" at bounding box center [27, 332] width 26 height 19
checkbox input "true"
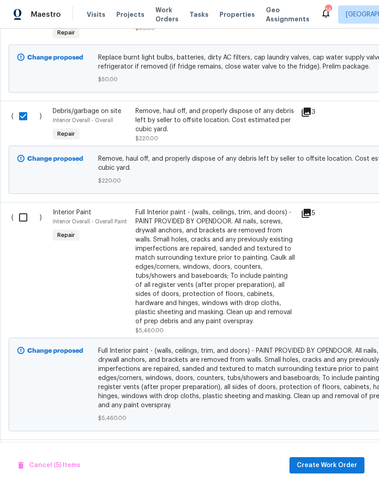
scroll to position [734, 0]
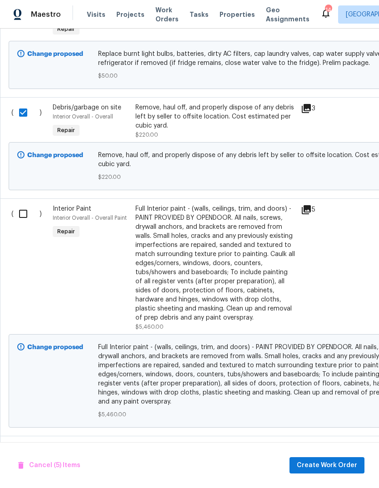
click at [23, 204] on input "checkbox" at bounding box center [27, 213] width 26 height 19
checkbox input "true"
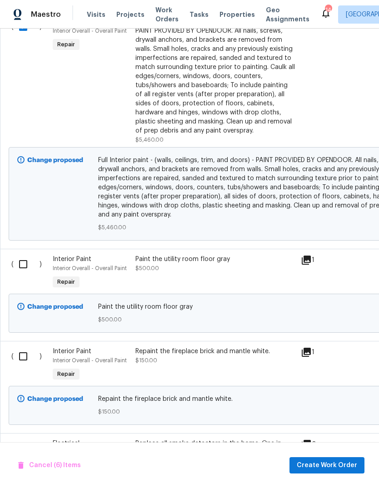
scroll to position [924, 0]
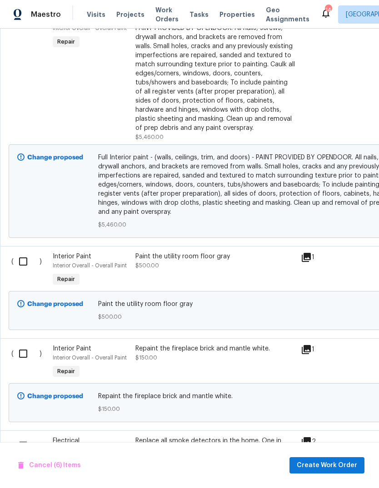
click at [24, 252] on input "checkbox" at bounding box center [27, 261] width 26 height 19
checkbox input "true"
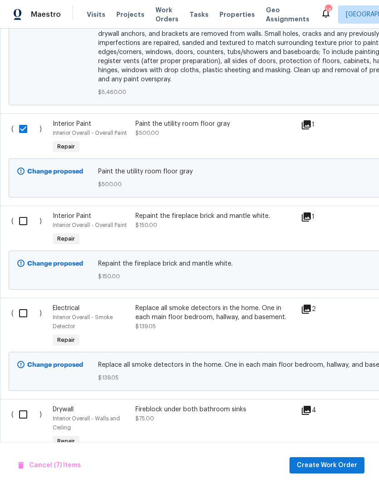
scroll to position [1059, 0]
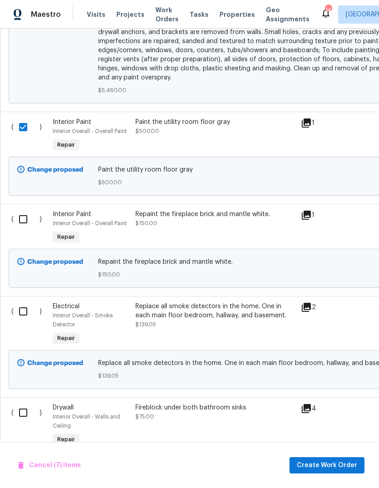
click at [27, 210] on input "checkbox" at bounding box center [27, 219] width 26 height 19
checkbox input "true"
click at [24, 302] on input "checkbox" at bounding box center [27, 311] width 26 height 19
checkbox input "true"
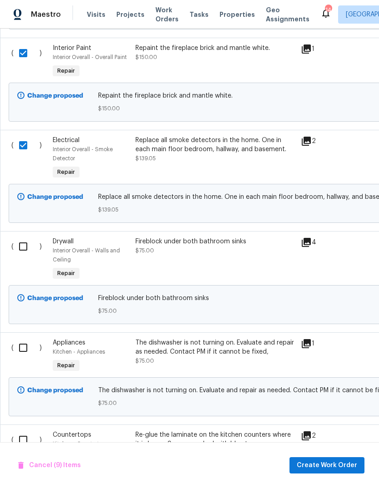
scroll to position [1225, 0]
click at [24, 237] on input "checkbox" at bounding box center [27, 246] width 26 height 19
checkbox input "true"
click at [21, 338] on input "checkbox" at bounding box center [27, 347] width 26 height 19
checkbox input "true"
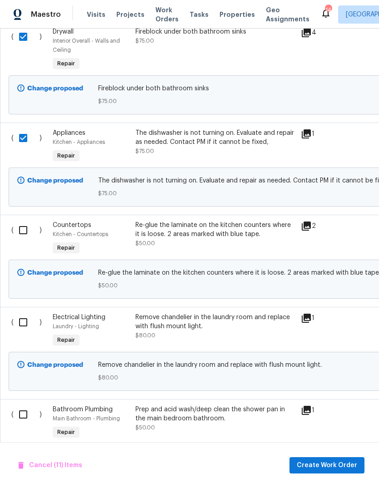
scroll to position [1437, 0]
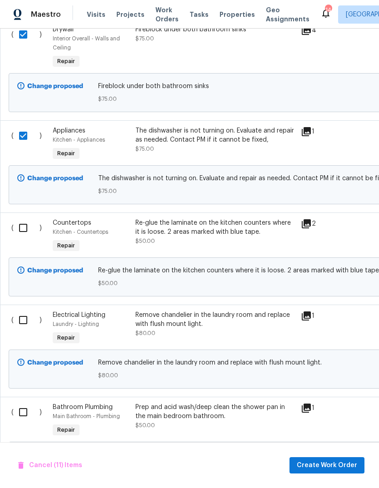
click at [25, 218] on input "checkbox" at bounding box center [27, 227] width 26 height 19
checkbox input "true"
click at [20, 311] on input "checkbox" at bounding box center [27, 320] width 26 height 19
checkbox input "true"
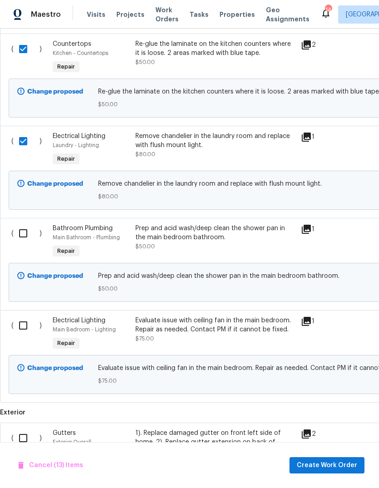
scroll to position [1617, 0]
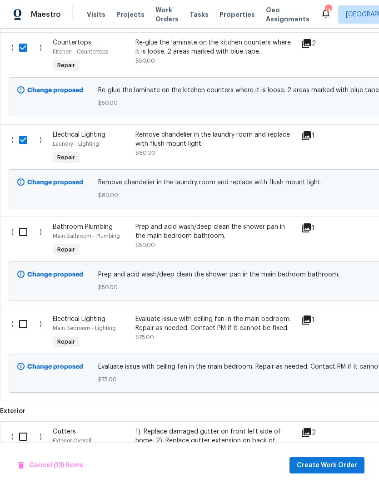
click at [26, 223] on input "checkbox" at bounding box center [27, 232] width 26 height 19
checkbox input "true"
click at [23, 315] on input "checkbox" at bounding box center [27, 324] width 26 height 19
checkbox input "true"
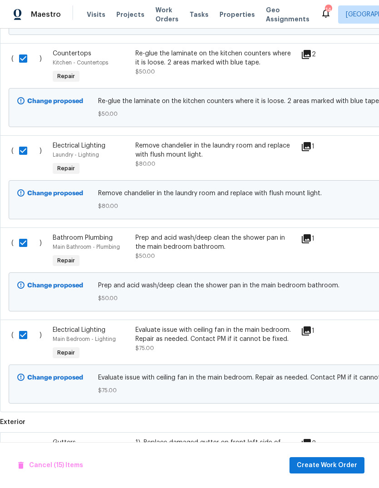
scroll to position [1606, 0]
click at [22, 438] on input "checkbox" at bounding box center [27, 447] width 26 height 19
checkbox input "true"
click at [346, 468] on span "Create Work Order" at bounding box center [327, 465] width 60 height 11
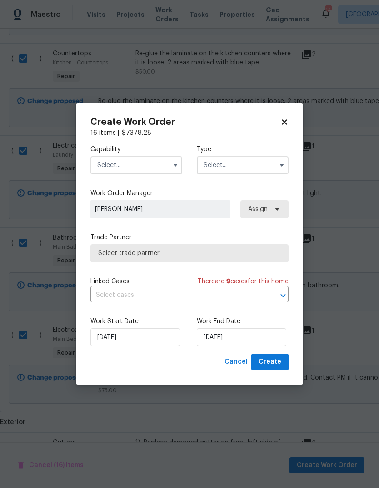
click at [166, 168] on input "text" at bounding box center [136, 165] width 92 height 18
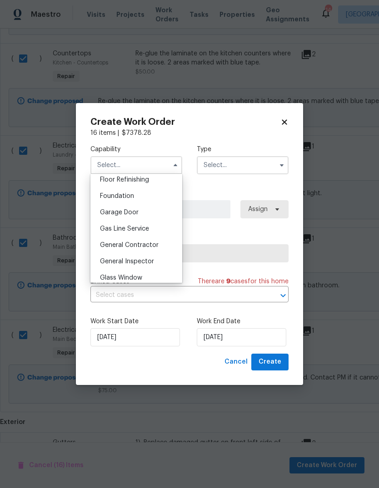
scroll to position [377, 0]
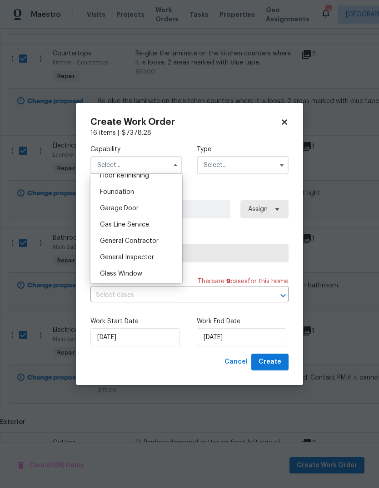
click at [171, 242] on div "General Contractor" at bounding box center [136, 241] width 87 height 16
type input "General Contractor"
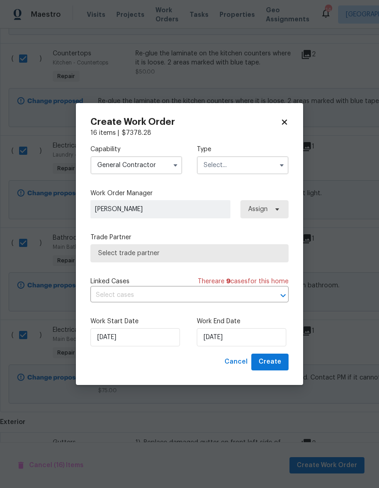
click at [224, 251] on span "Select trade partner" at bounding box center [189, 253] width 183 height 9
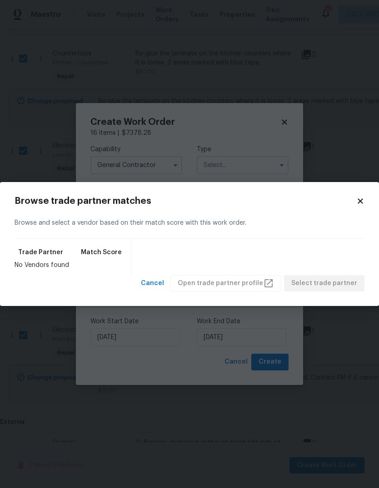
click at [360, 201] on icon at bounding box center [359, 200] width 5 height 5
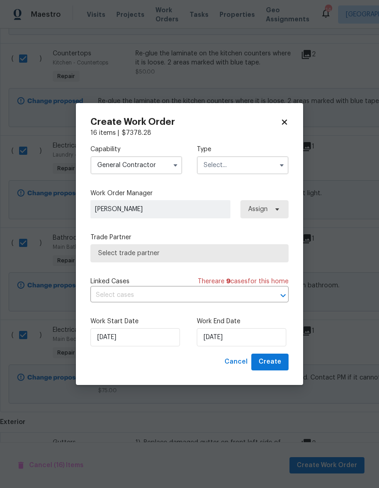
click at [255, 167] on input "text" at bounding box center [243, 165] width 92 height 18
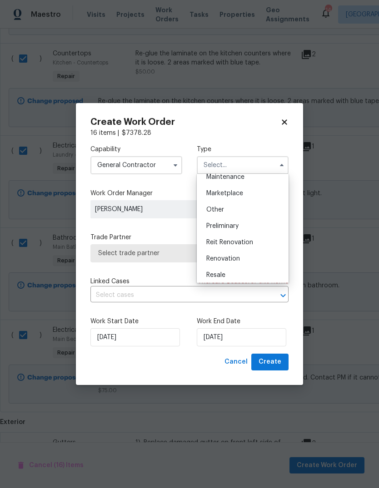
scroll to position [157, 0]
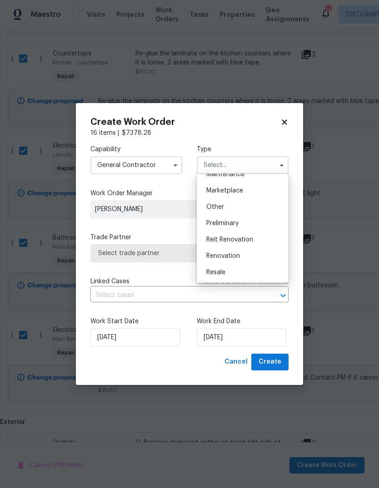
click at [262, 254] on div "Renovation" at bounding box center [242, 256] width 87 height 16
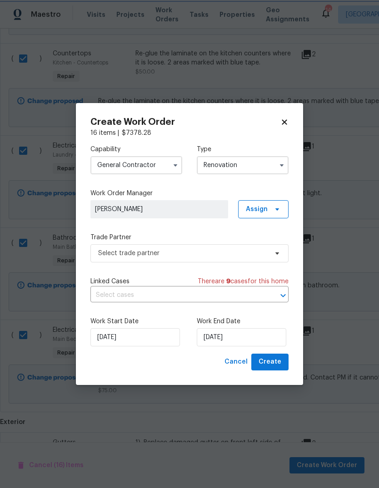
type input "Renovation"
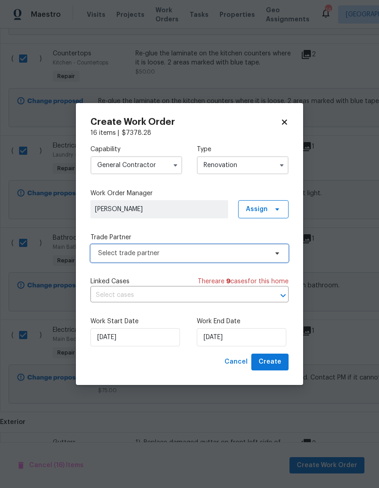
click at [250, 255] on span "Select trade partner" at bounding box center [182, 253] width 169 height 9
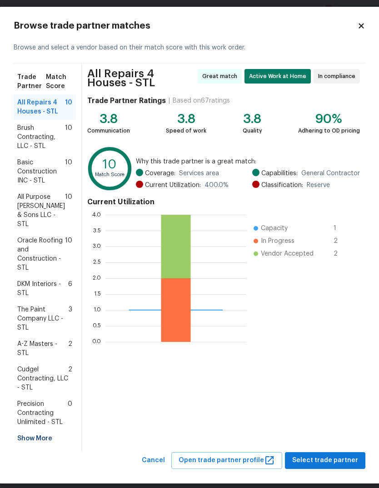
scroll to position [6, 0]
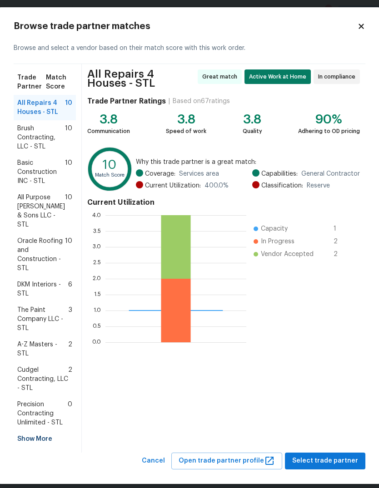
click at [48, 431] on div "Show More" at bounding box center [45, 439] width 62 height 16
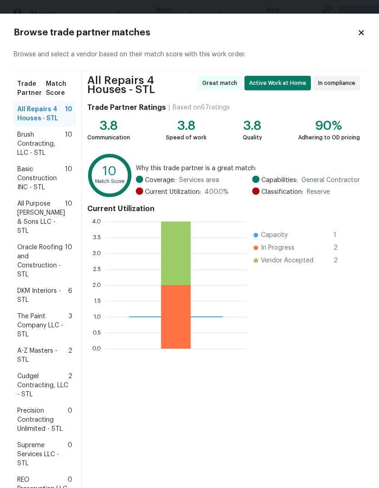
scroll to position [0, 0]
click at [59, 382] on span "Cudgel Contracting, LLC - STL" at bounding box center [42, 385] width 51 height 27
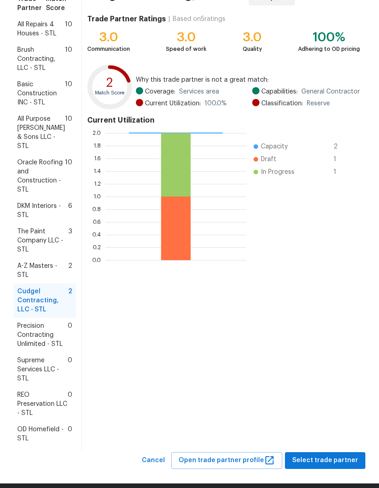
scroll to position [84, 0]
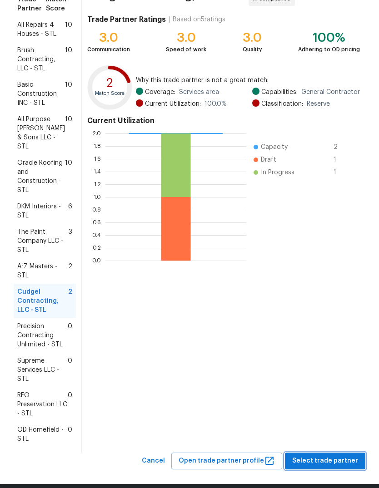
click at [342, 455] on span "Select trade partner" at bounding box center [325, 460] width 66 height 11
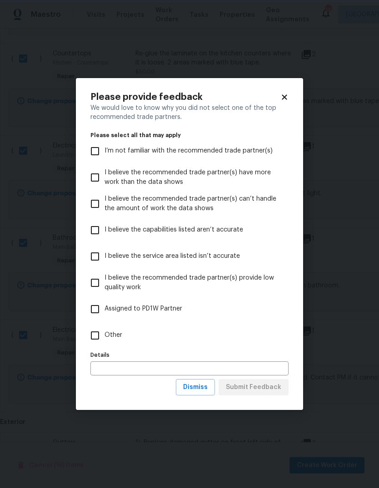
scroll to position [0, 0]
click at [120, 339] on span "Other" at bounding box center [113, 336] width 18 height 10
click at [104, 339] on input "Other" at bounding box center [94, 335] width 19 height 19
checkbox input "true"
click at [269, 390] on span "Submit Feedback" at bounding box center [253, 387] width 55 height 11
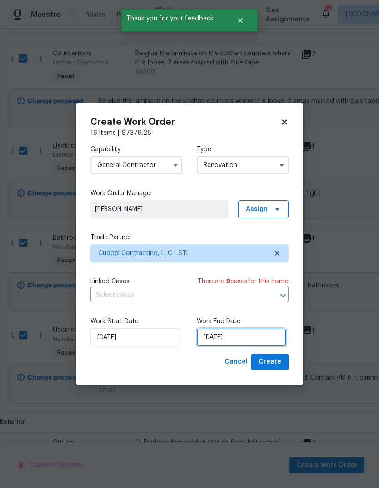
click at [272, 338] on input "[DATE]" at bounding box center [241, 337] width 89 height 18
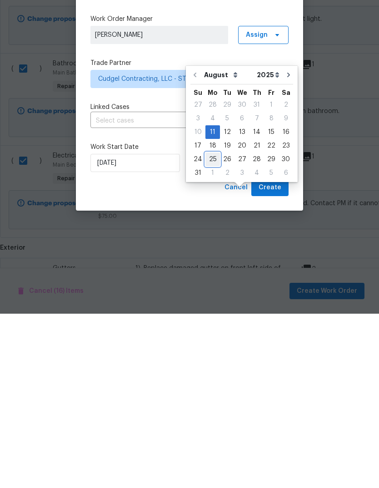
click at [214, 327] on div "25" at bounding box center [212, 333] width 15 height 13
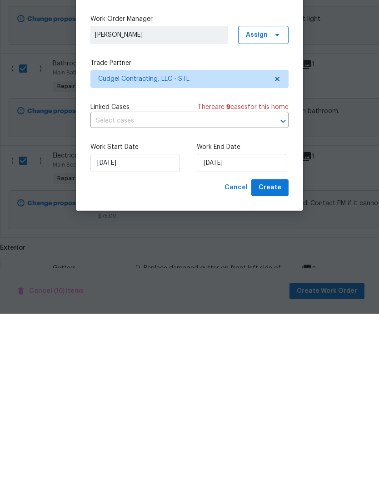
type input "[DATE]"
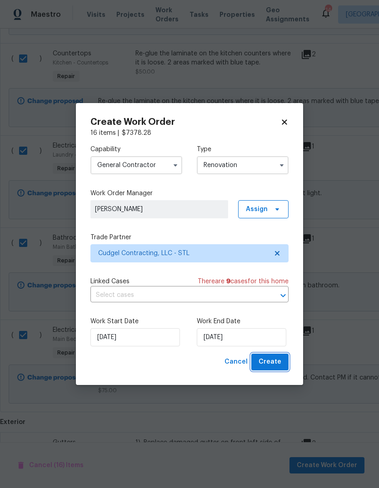
click at [279, 360] on span "Create" at bounding box center [269, 361] width 23 height 11
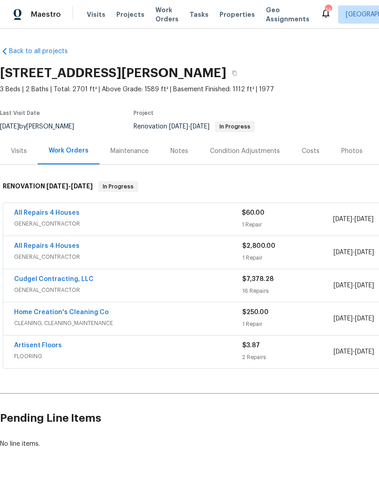
click at [46, 276] on link "Cudgel Contracting, LLC" at bounding box center [53, 279] width 79 height 6
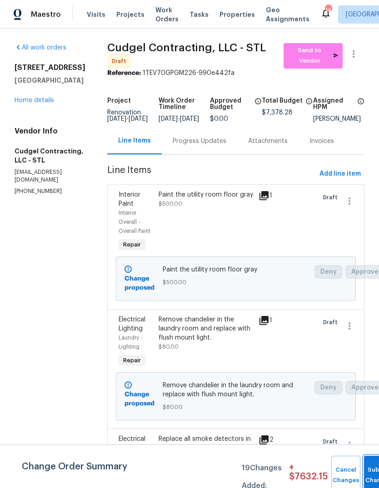
click at [366, 470] on button "Submit Changes" at bounding box center [378, 475] width 29 height 39
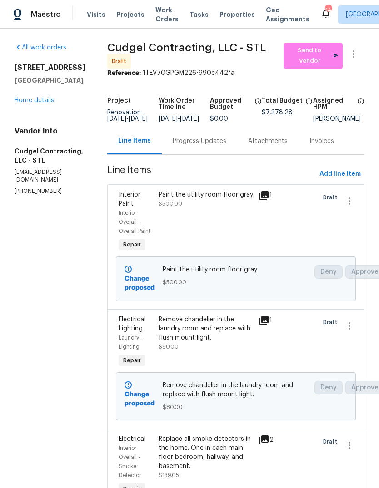
click at [223, 208] on div "Paint the utility room floor gray $500.00" at bounding box center [205, 199] width 94 height 18
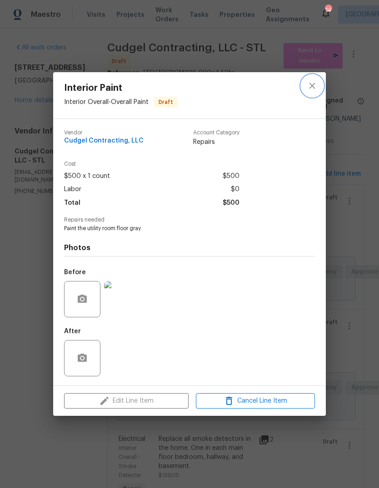
click at [316, 86] on icon "close" at bounding box center [312, 85] width 11 height 11
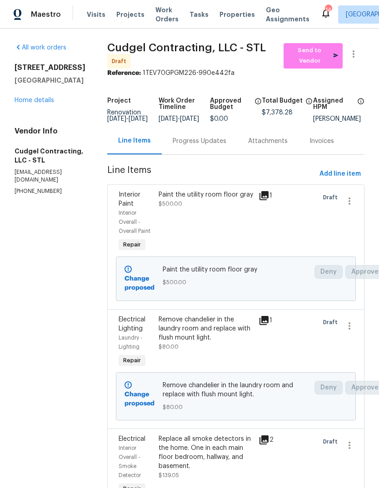
click at [36, 97] on link "Home details" at bounding box center [35, 100] width 40 height 6
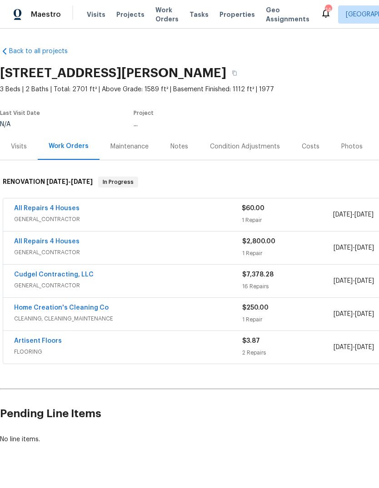
scroll to position [17, 0]
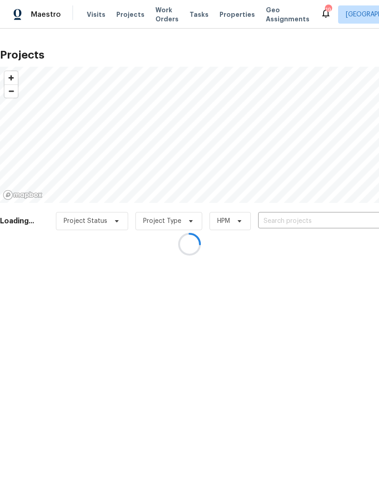
click at [234, 16] on div at bounding box center [189, 244] width 379 height 488
click at [235, 17] on div at bounding box center [189, 244] width 379 height 488
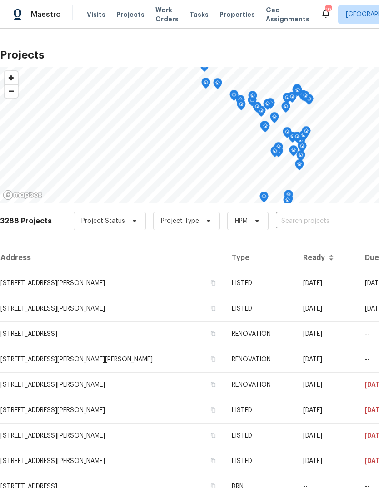
click at [227, 17] on span "Properties" at bounding box center [236, 14] width 35 height 9
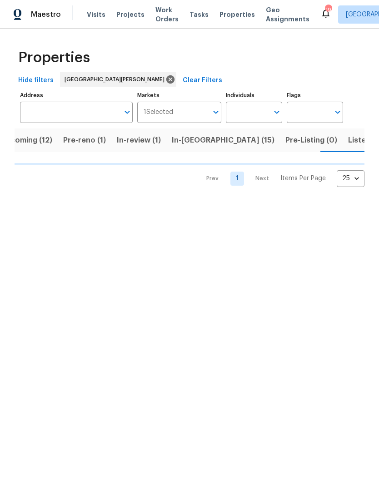
scroll to position [0, 20]
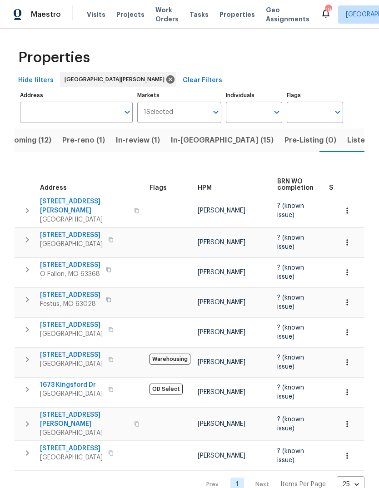
click at [347, 140] on span "Listed (42)" at bounding box center [367, 140] width 40 height 13
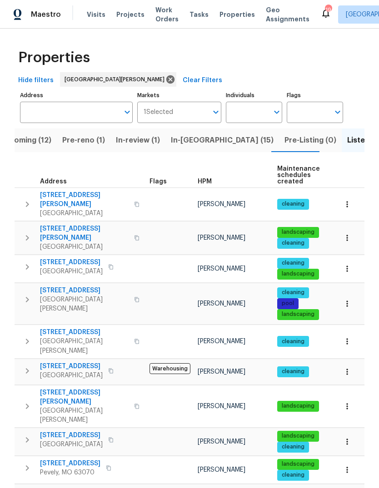
click at [204, 180] on span "HPM" at bounding box center [205, 181] width 14 height 6
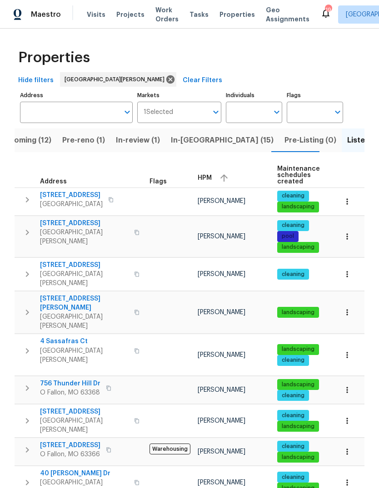
click at [210, 177] on span "HPM" at bounding box center [205, 178] width 14 height 6
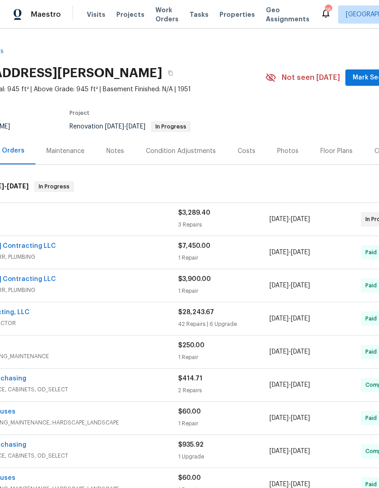
scroll to position [0, 63]
click at [366, 78] on span "Mark Seen" at bounding box center [370, 77] width 34 height 11
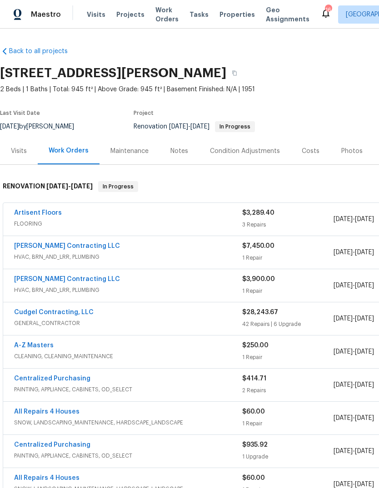
scroll to position [0, 0]
click at [190, 153] on div "Notes" at bounding box center [179, 151] width 40 height 27
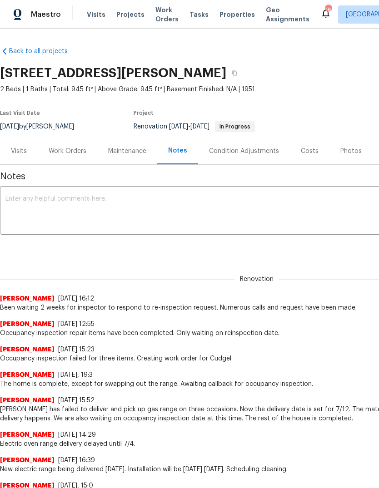
click at [167, 218] on textarea at bounding box center [256, 212] width 502 height 32
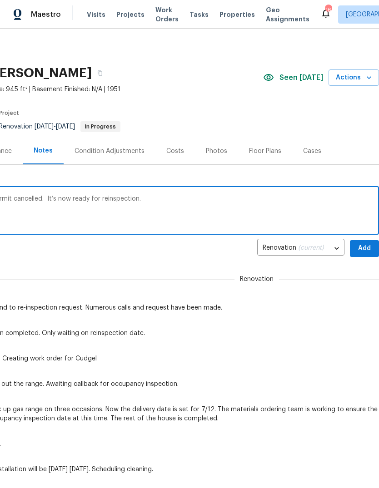
scroll to position [0, 134]
type textarea "Called [GEOGRAPHIC_DATA] to have old permit cancelled. It’s now ready for reins…"
click at [363, 250] on span "Add" at bounding box center [364, 248] width 15 height 11
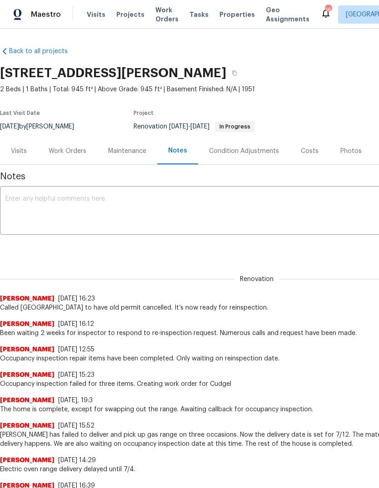
scroll to position [0, 0]
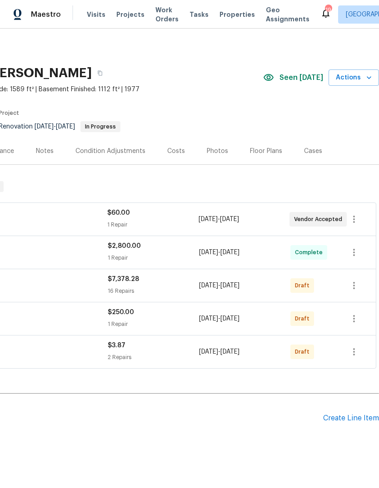
scroll to position [0, 134]
click at [355, 283] on icon "button" at bounding box center [354, 285] width 2 height 7
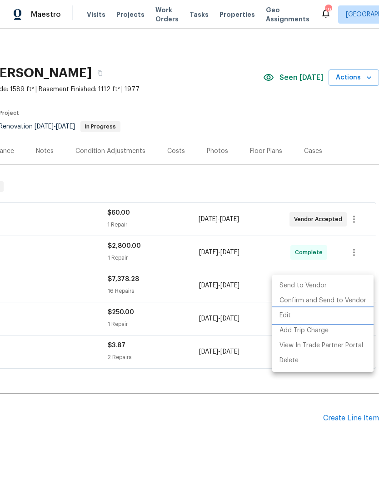
click at [336, 315] on li "Edit" at bounding box center [322, 315] width 101 height 15
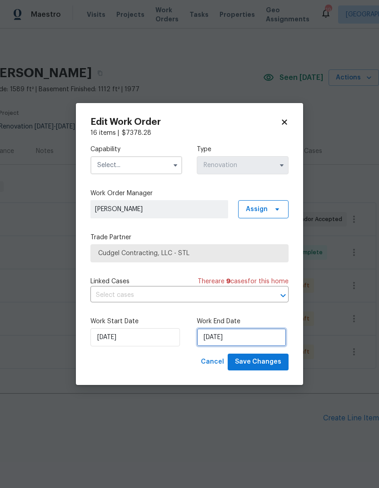
click at [269, 337] on input "[DATE]" at bounding box center [241, 337] width 89 height 18
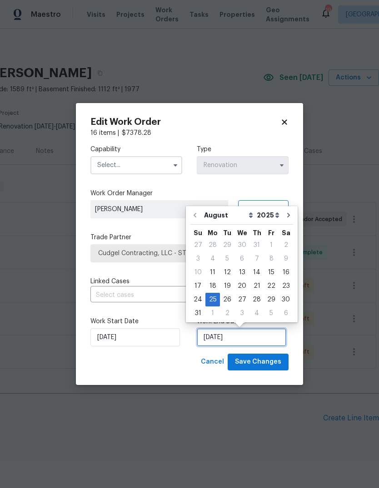
scroll to position [7, 0]
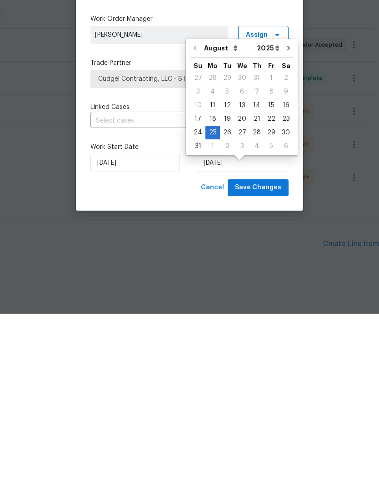
click at [183, 354] on div "Cancel Save Changes" at bounding box center [189, 362] width 198 height 17
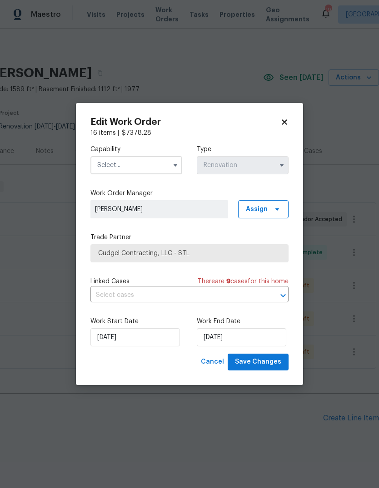
click at [161, 166] on input "text" at bounding box center [136, 165] width 92 height 18
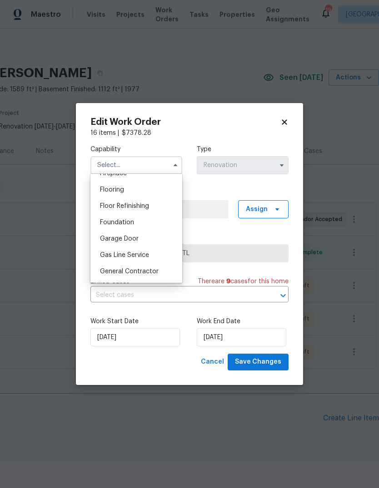
scroll to position [348, 0]
click at [160, 272] on div "General Contractor" at bounding box center [136, 270] width 87 height 16
type input "General Contractor"
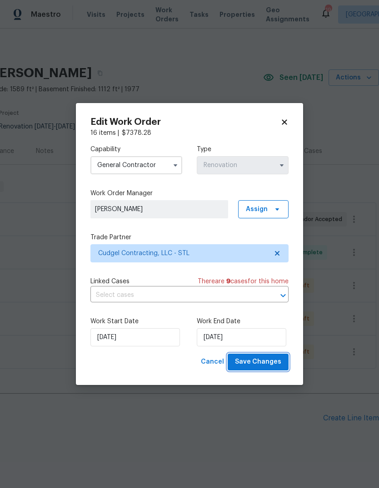
click at [283, 364] on button "Save Changes" at bounding box center [258, 362] width 61 height 17
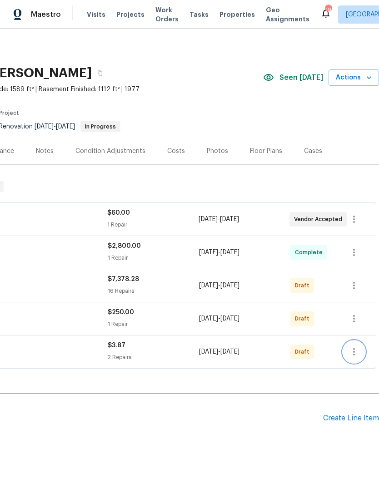
click at [358, 346] on icon "button" at bounding box center [353, 351] width 11 height 11
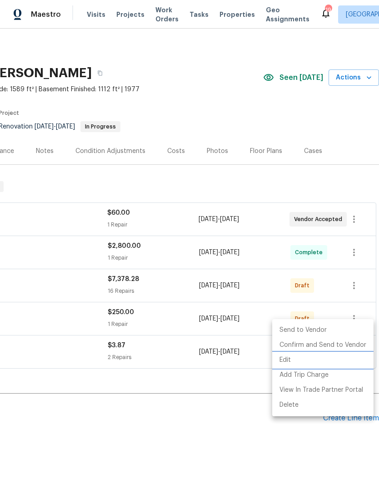
click at [326, 361] on li "Edit" at bounding box center [322, 360] width 101 height 15
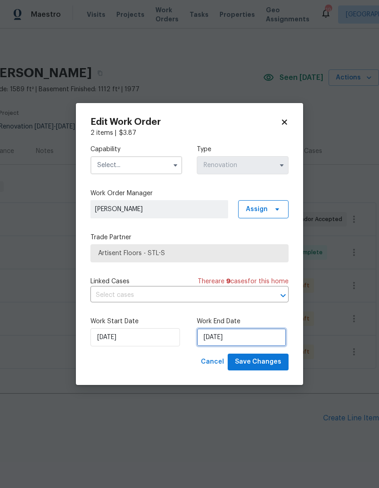
click at [277, 339] on input "8/21/2025" at bounding box center [241, 337] width 89 height 18
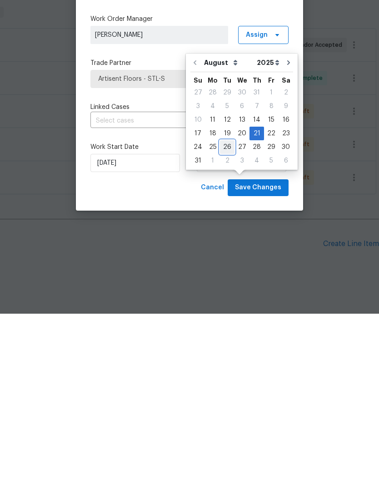
click at [222, 315] on div "26" at bounding box center [227, 321] width 15 height 13
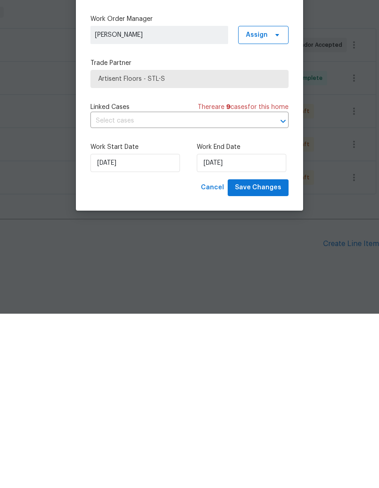
type input "8/26/2025"
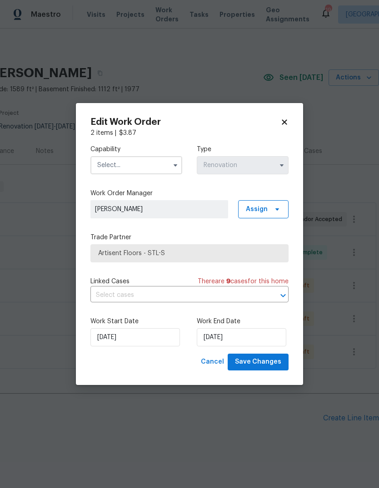
click at [163, 163] on input "text" at bounding box center [136, 165] width 92 height 18
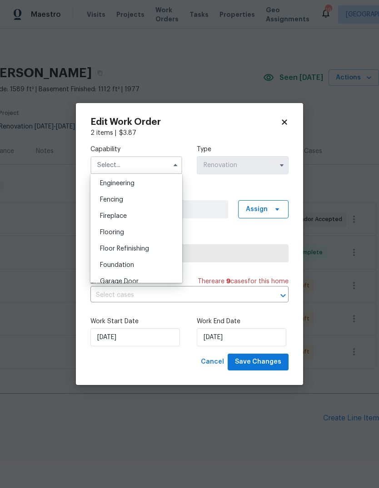
scroll to position [305, 0]
click at [155, 229] on div "Flooring" at bounding box center [136, 232] width 87 height 16
type input "Flooring"
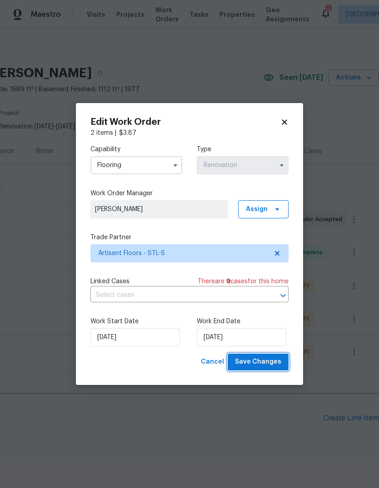
click at [279, 368] on span "Save Changes" at bounding box center [258, 361] width 46 height 11
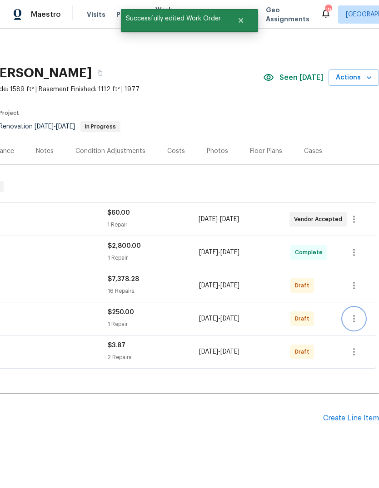
click at [356, 313] on icon "button" at bounding box center [353, 318] width 11 height 11
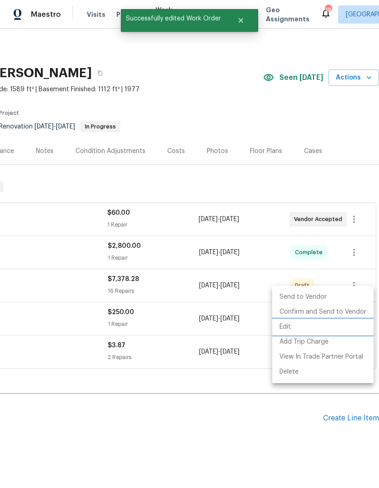
click at [335, 327] on li "Edit" at bounding box center [322, 327] width 101 height 15
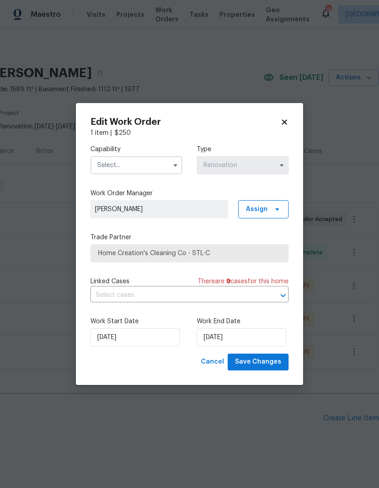
click at [158, 158] on input "text" at bounding box center [136, 165] width 92 height 18
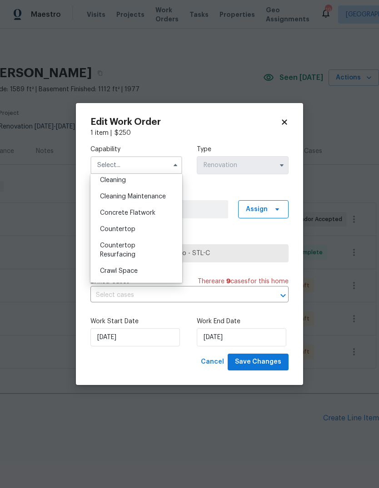
scroll to position [123, 0]
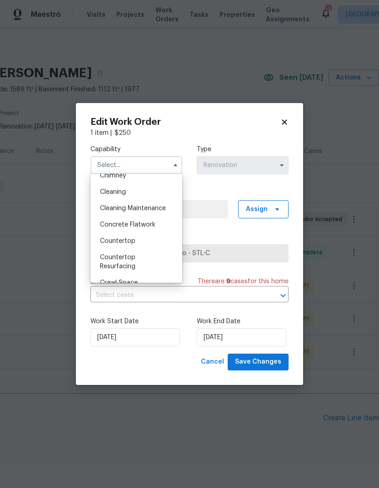
click at [161, 194] on div "Cleaning" at bounding box center [136, 192] width 87 height 16
type input "Cleaning"
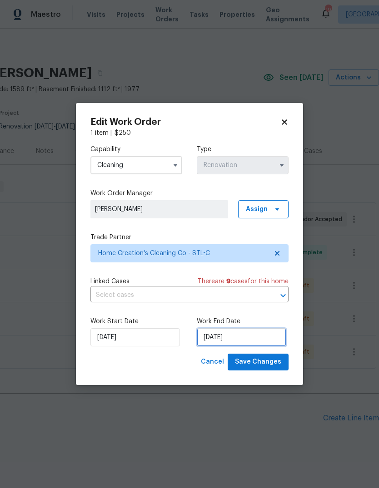
click at [267, 340] on input "8/22/2025" at bounding box center [241, 337] width 89 height 18
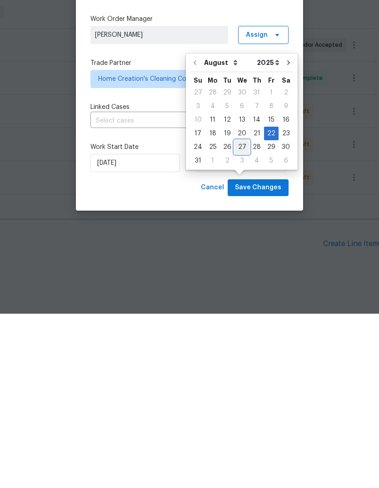
click at [243, 315] on div "27" at bounding box center [241, 321] width 15 height 13
type input "8/27/2025"
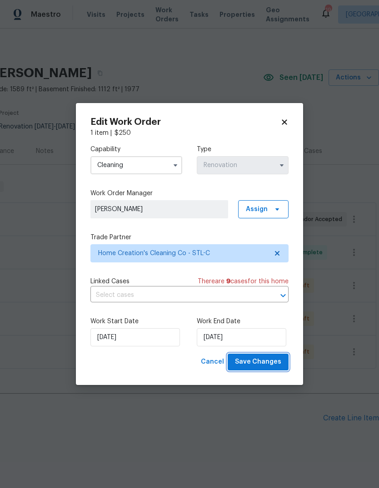
click at [282, 366] on button "Save Changes" at bounding box center [258, 362] width 61 height 17
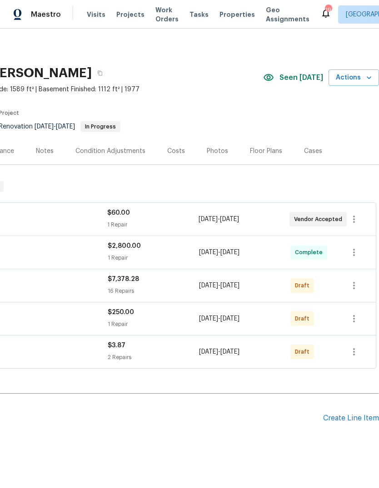
scroll to position [0, 134]
click at [353, 282] on icon "button" at bounding box center [354, 285] width 2 height 7
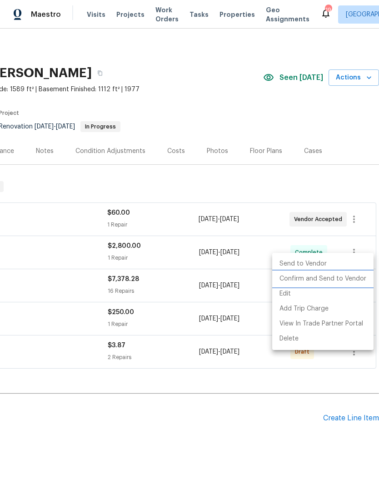
click at [354, 277] on li "Confirm and Send to Vendor" at bounding box center [322, 279] width 101 height 15
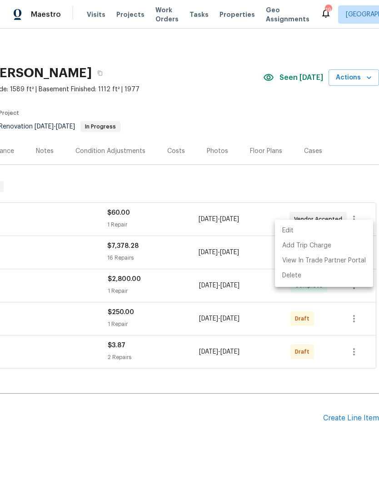
click at [241, 399] on div at bounding box center [189, 244] width 379 height 488
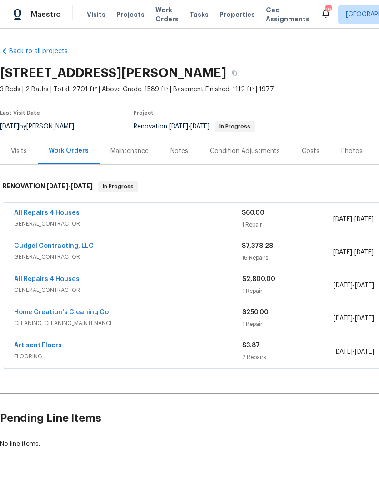
scroll to position [0, 0]
click at [45, 243] on link "Cudgel Contracting, LLC" at bounding box center [53, 246] width 79 height 6
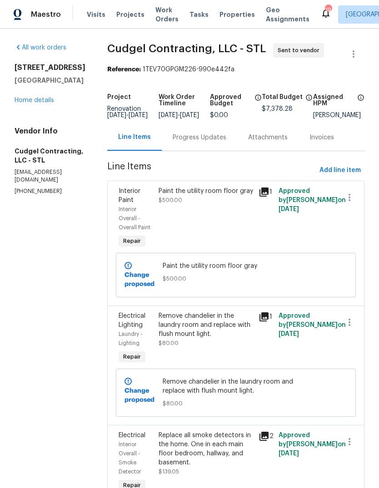
click at [226, 142] on div "Progress Updates" at bounding box center [200, 137] width 54 height 9
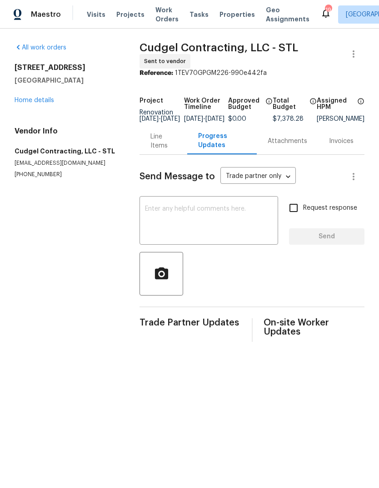
click at [197, 227] on textarea at bounding box center [209, 222] width 128 height 32
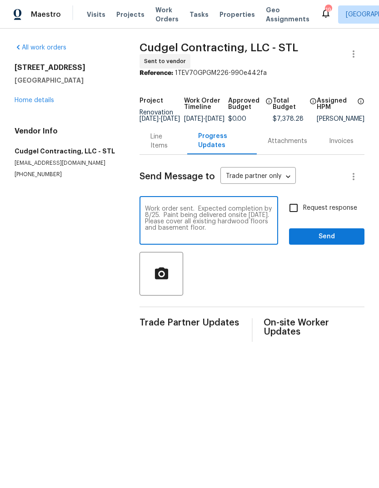
click at [193, 233] on textarea "Work order sent. Expected completion by 8/25. Paint being delivered onsite tomo…" at bounding box center [209, 222] width 128 height 32
click at [226, 238] on textarea "Work order sent. Expected completion by 8/25. Paint being delivered onsite tomo…" at bounding box center [209, 222] width 128 height 32
click at [218, 238] on textarea "Work order sent. Expected completion by 8/25. Paint being delivered onsite tomo…" at bounding box center [209, 222] width 128 height 32
click at [213, 238] on textarea "Work order sent. Expected completion by 8/25. Paint being delivered onsite tomo…" at bounding box center [209, 222] width 128 height 32
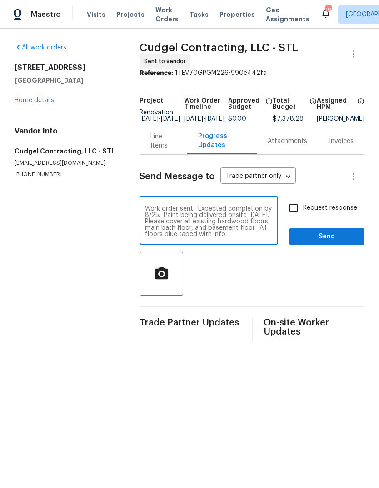
type textarea "Work order sent. Expected completion by 8/25. Paint being delivered onsite tomo…"
click at [347, 236] on button "Send" at bounding box center [326, 236] width 75 height 17
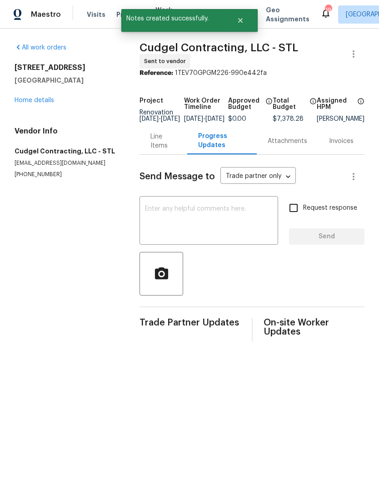
scroll to position [0, 0]
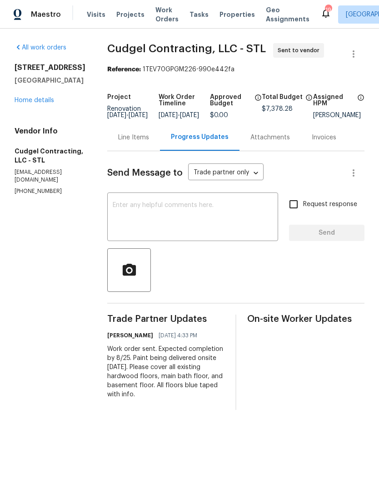
click at [42, 102] on link "Home details" at bounding box center [35, 100] width 40 height 6
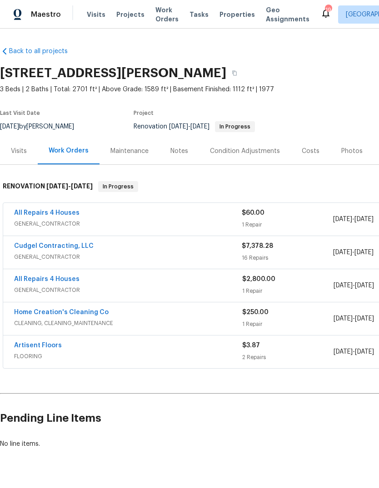
click at [185, 154] on div "Notes" at bounding box center [179, 151] width 18 height 9
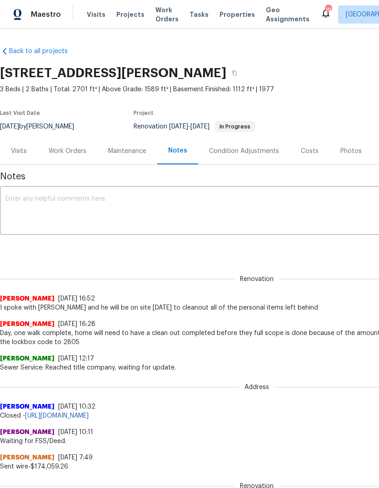
click at [197, 214] on textarea at bounding box center [256, 212] width 502 height 32
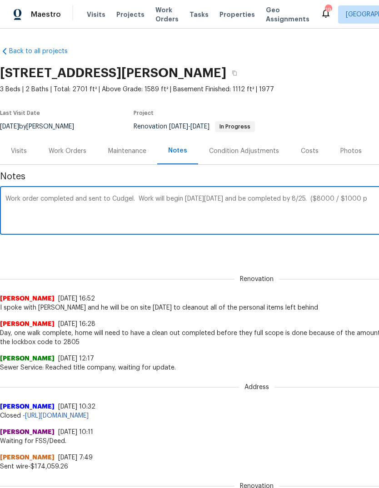
scroll to position [0, 134]
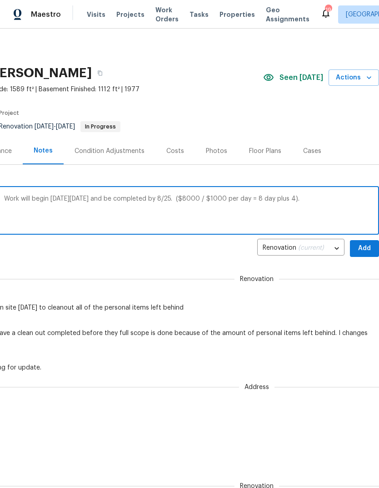
type textarea "Work order completed and sent to Cudgel. Work will begin on Wednesday 8/13 and …"
click at [364, 250] on span "Add" at bounding box center [364, 248] width 15 height 11
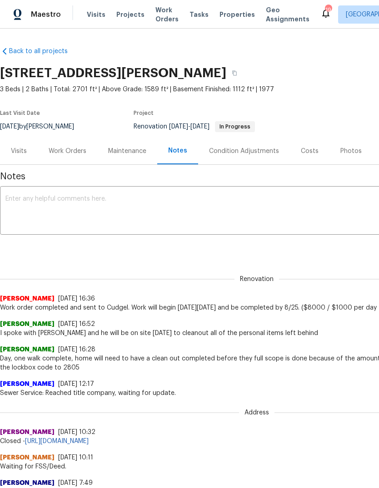
scroll to position [0, 0]
click at [79, 155] on div "Work Orders" at bounding box center [68, 151] width 38 height 9
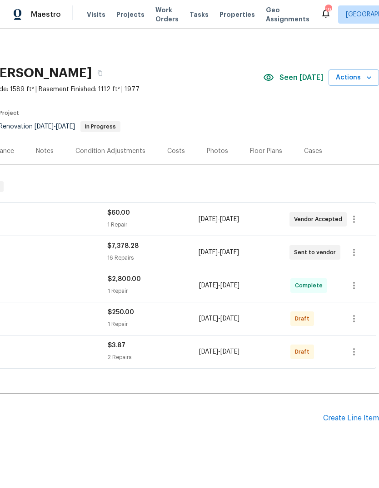
scroll to position [0, 134]
click at [355, 353] on icon "button" at bounding box center [353, 351] width 11 height 11
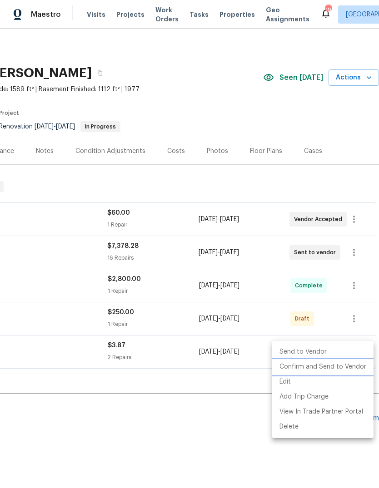
click at [351, 367] on li "Confirm and Send to Vendor" at bounding box center [322, 367] width 101 height 15
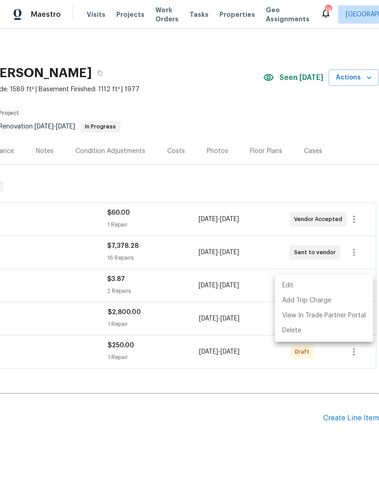
click at [301, 401] on div at bounding box center [189, 244] width 379 height 488
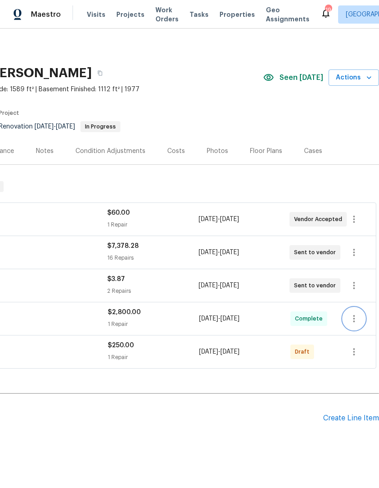
click at [356, 319] on icon "button" at bounding box center [353, 318] width 11 height 11
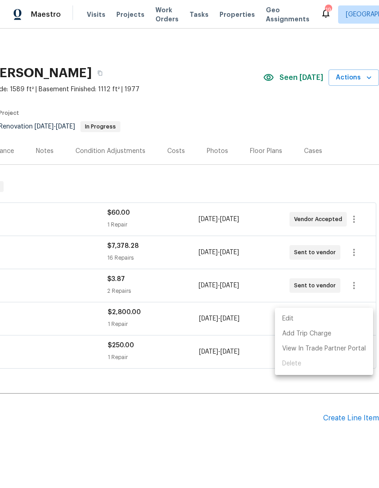
click at [291, 413] on div at bounding box center [189, 244] width 379 height 488
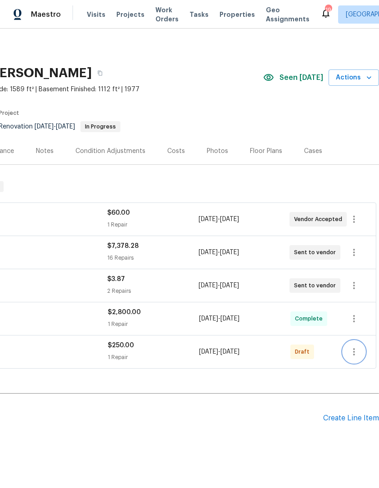
click at [353, 354] on icon "button" at bounding box center [354, 351] width 2 height 7
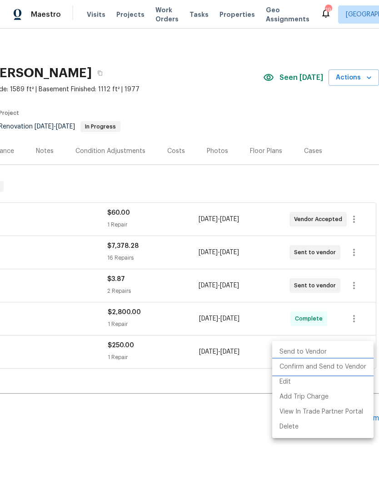
click at [344, 371] on li "Confirm and Send to Vendor" at bounding box center [322, 367] width 101 height 15
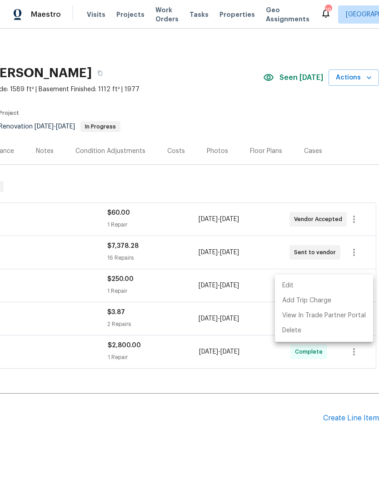
click at [260, 427] on div at bounding box center [189, 244] width 379 height 488
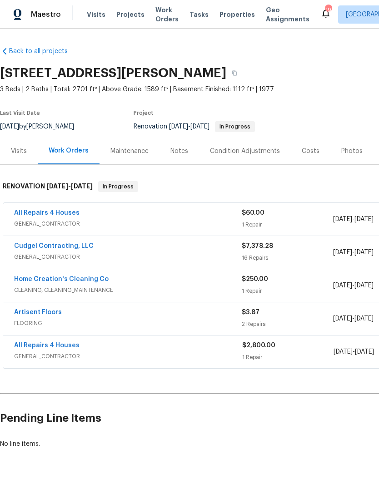
scroll to position [0, 0]
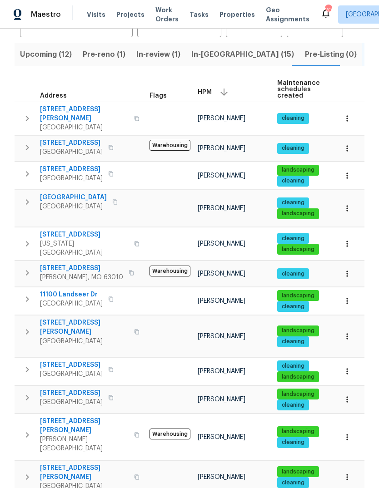
scroll to position [87, 0]
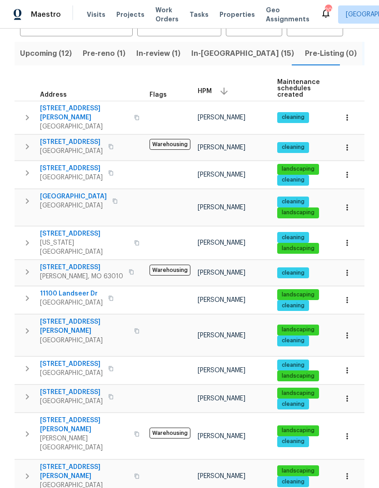
click at [92, 416] on span "[STREET_ADDRESS][PERSON_NAME]" at bounding box center [84, 425] width 89 height 18
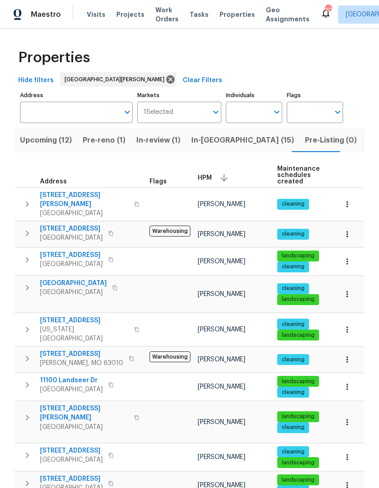
scroll to position [0, 0]
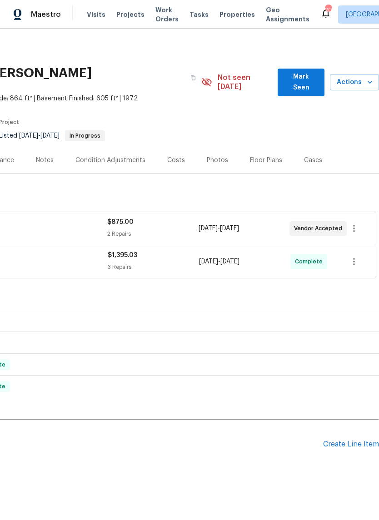
scroll to position [0, 134]
click at [309, 77] on span "Mark Seen" at bounding box center [301, 82] width 32 height 22
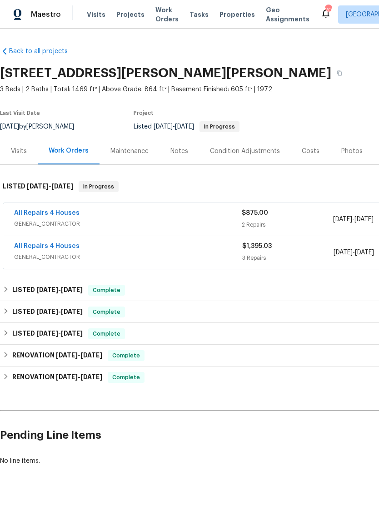
scroll to position [0, 0]
